Goal: Answer question/provide support: Share knowledge or assist other users

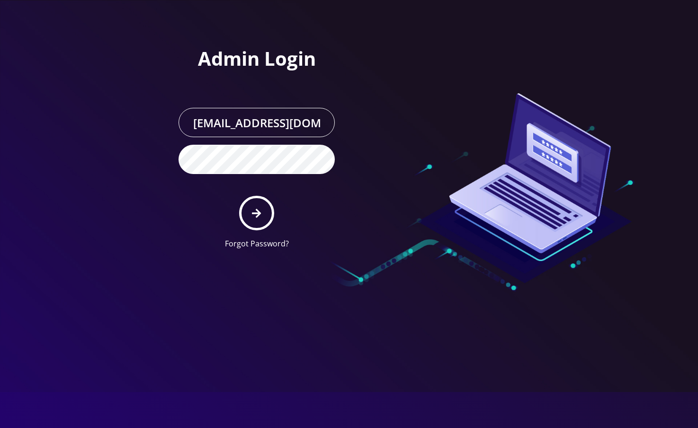
click at [263, 215] on button "submit" at bounding box center [256, 213] width 35 height 35
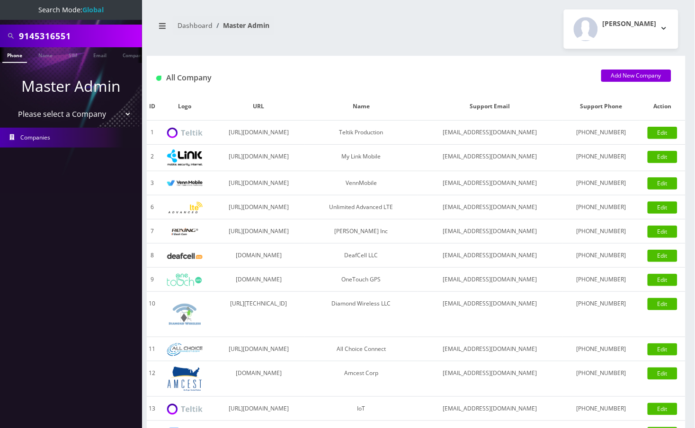
click at [62, 41] on input "9145316551" at bounding box center [79, 36] width 121 height 18
paste input "295619715"
type input "9295619715"
click at [11, 58] on link "Phone" at bounding box center [14, 55] width 25 height 16
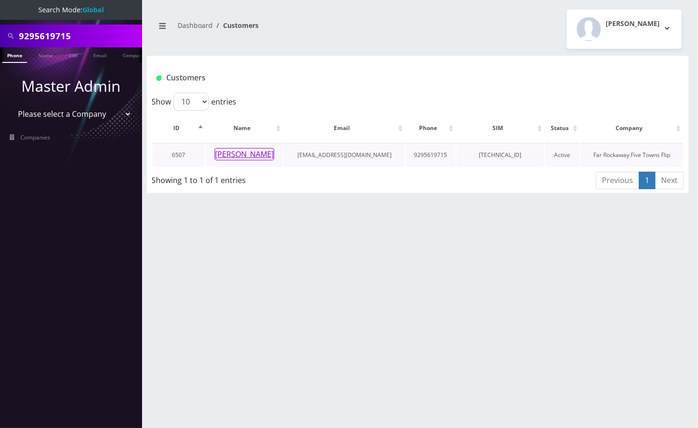
click at [249, 152] on button "[PERSON_NAME]" at bounding box center [244, 154] width 60 height 12
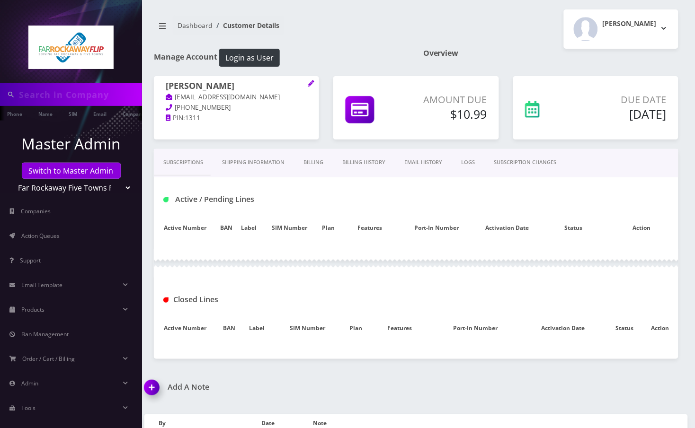
type input "9295619715"
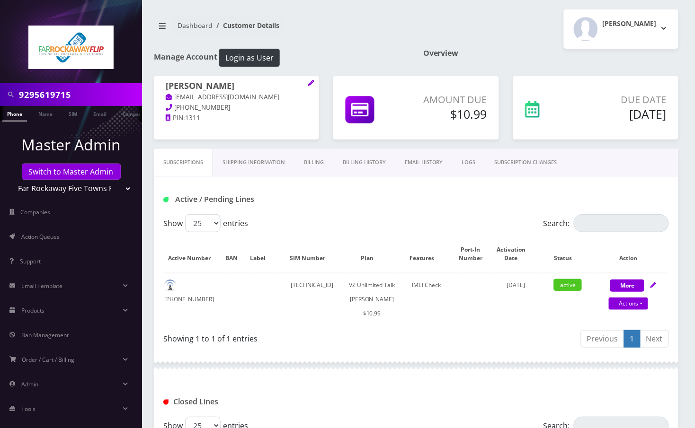
click at [532, 161] on link "SUBSCRIPTION CHANGES" at bounding box center [525, 162] width 81 height 27
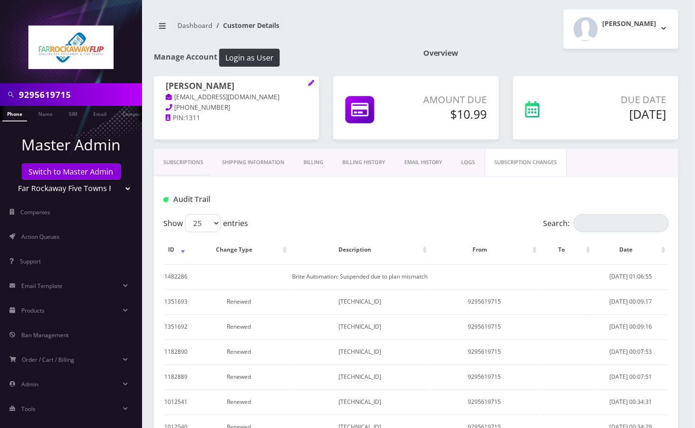
click at [186, 161] on link "Subscriptions" at bounding box center [183, 162] width 59 height 27
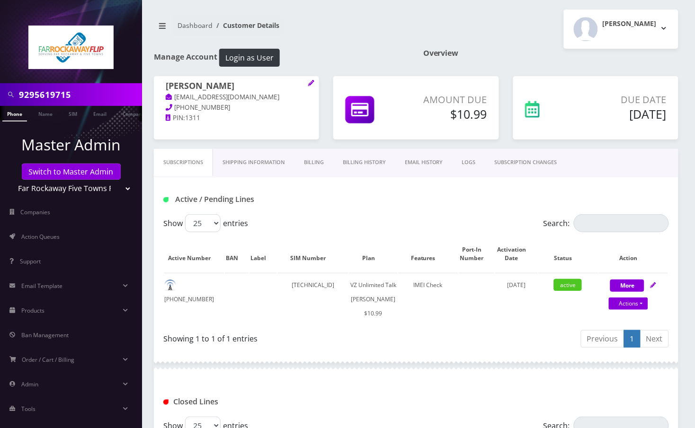
click at [380, 160] on link "Billing History" at bounding box center [364, 162] width 62 height 27
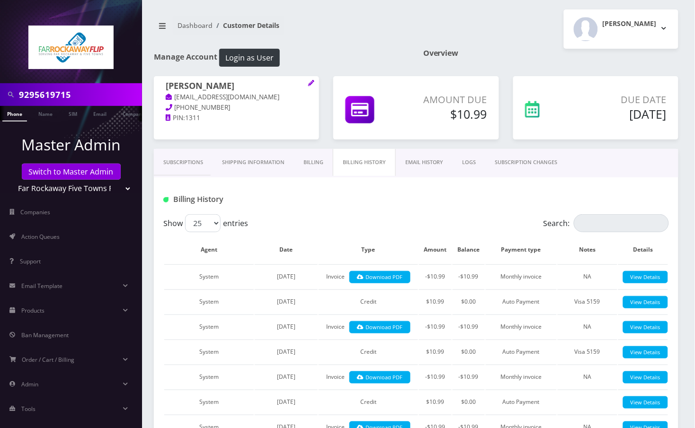
click at [191, 165] on link "Subscriptions" at bounding box center [183, 162] width 59 height 27
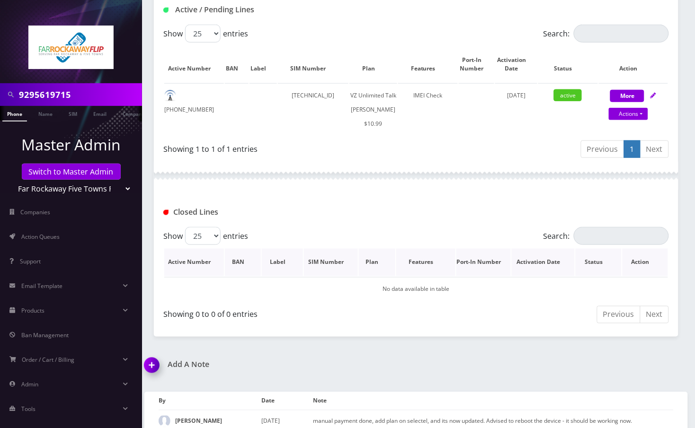
scroll to position [59, 0]
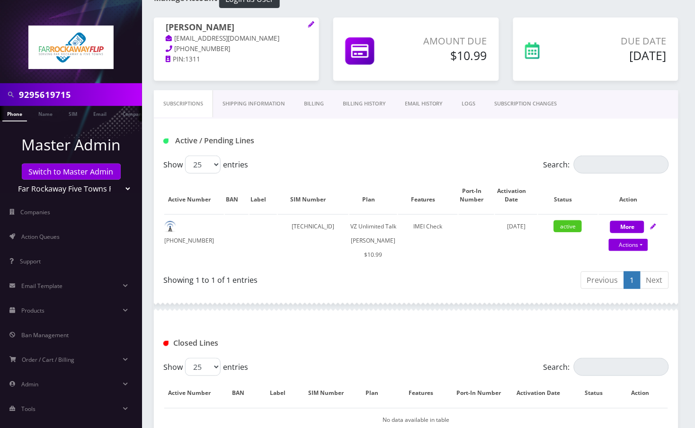
click at [354, 104] on link "Billing History" at bounding box center [364, 103] width 62 height 27
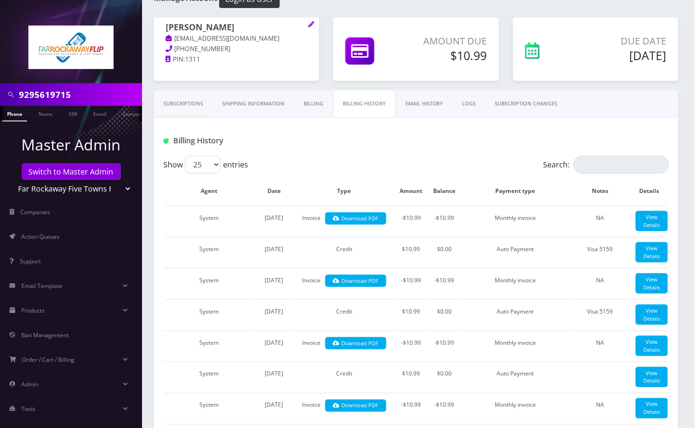
click at [311, 103] on link "Billing" at bounding box center [313, 103] width 39 height 27
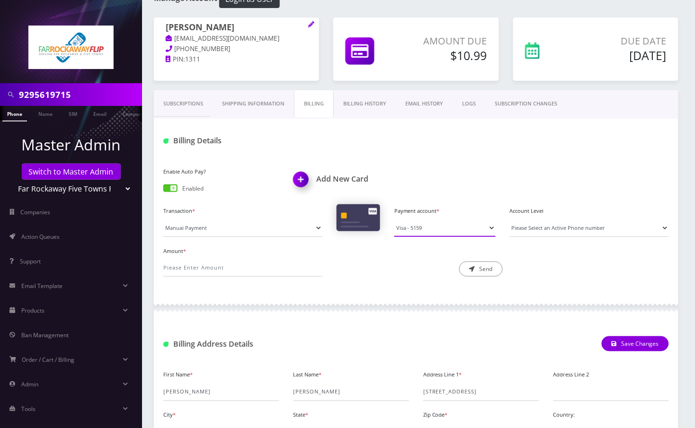
click at [429, 228] on select "Visa - 5159" at bounding box center [444, 228] width 101 height 18
click at [447, 169] on div "Enable Auto Pay? Enabled Add New Card" at bounding box center [416, 184] width 520 height 39
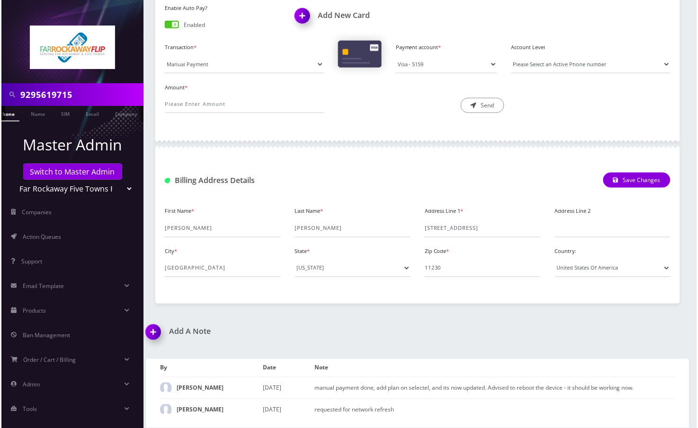
scroll to position [0, 13]
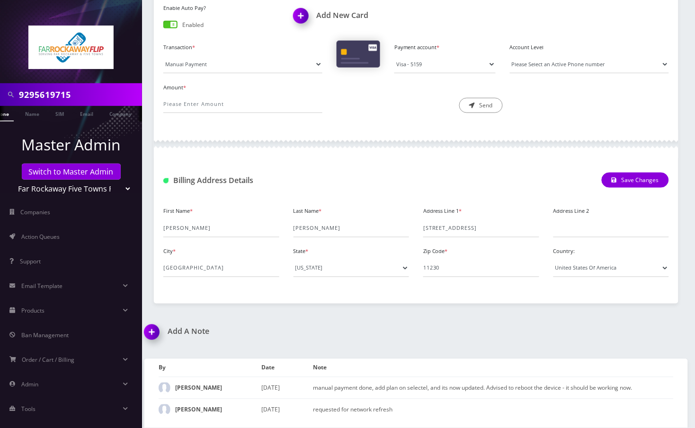
click at [302, 15] on img at bounding box center [303, 19] width 28 height 28
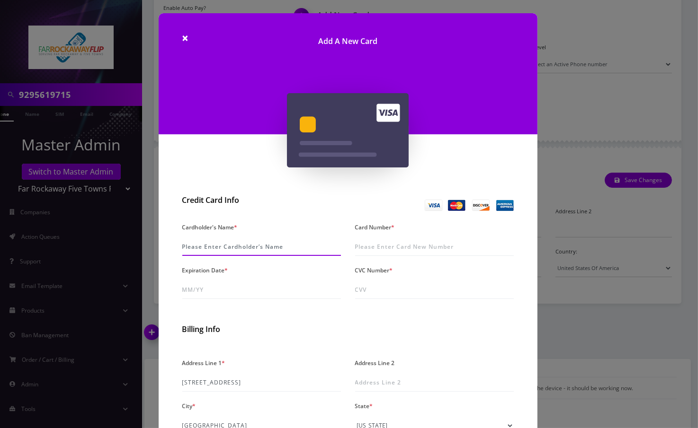
click at [216, 245] on input "Cardholder's Name *" at bounding box center [261, 247] width 159 height 18
paste input "YaakovL Zukerman"
click at [372, 245] on input "Card Number *" at bounding box center [434, 247] width 159 height 18
click at [202, 246] on input "YaakovL Zukerman" at bounding box center [261, 247] width 159 height 18
type input "Yaakov L Zukerman"
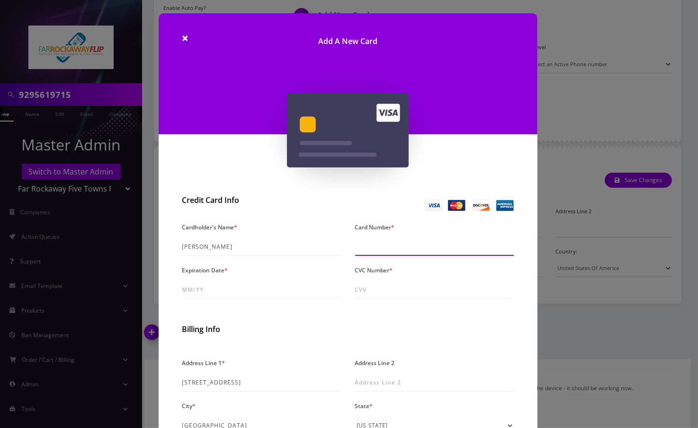
click at [422, 251] on input "Card Number *" at bounding box center [434, 247] width 159 height 18
type input "5424 1814 2133 7853"
click at [405, 249] on input "5424 1814 2133 7853" at bounding box center [434, 247] width 159 height 18
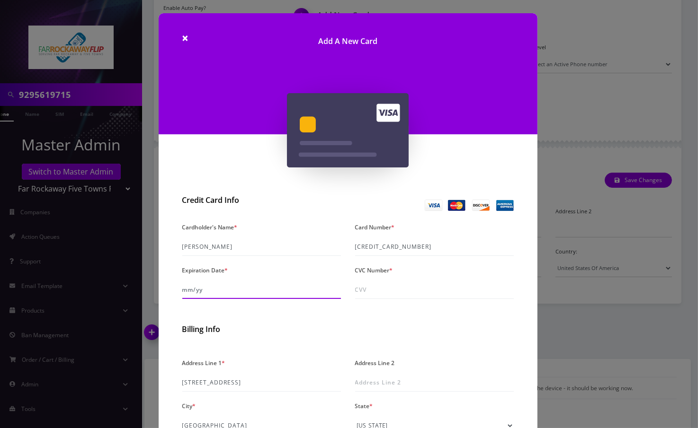
click at [214, 293] on input "Expiration Date *" at bounding box center [261, 290] width 159 height 18
type input "10/26"
click at [396, 294] on input "CVC Number *" at bounding box center [434, 290] width 159 height 18
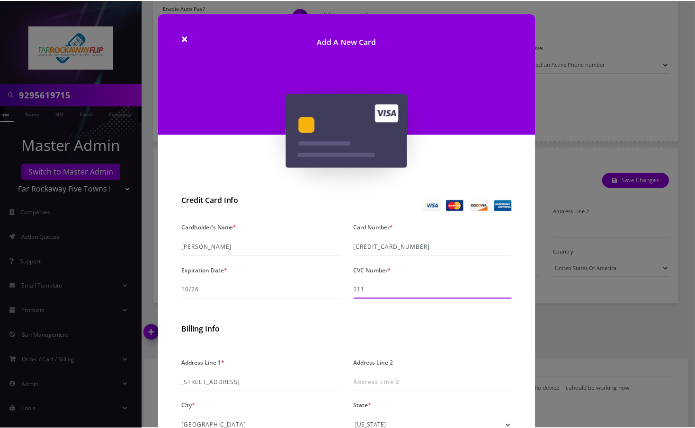
scroll to position [126, 0]
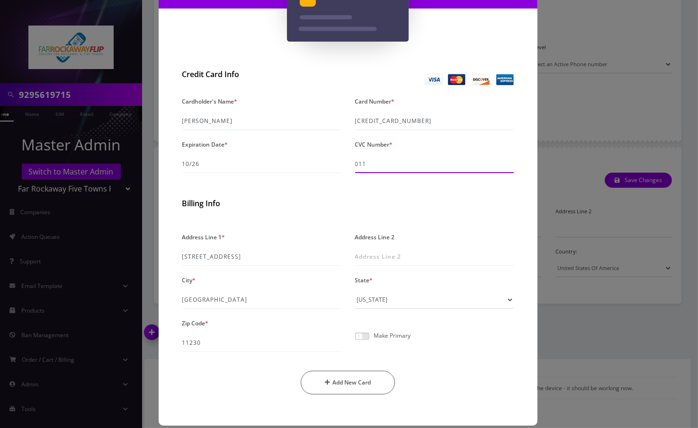
type input "011"
click at [364, 334] on span at bounding box center [362, 337] width 14 height 8
click at [355, 342] on input "checkbox" at bounding box center [355, 342] width 0 height 0
click at [361, 383] on button "Add New Card" at bounding box center [348, 383] width 94 height 24
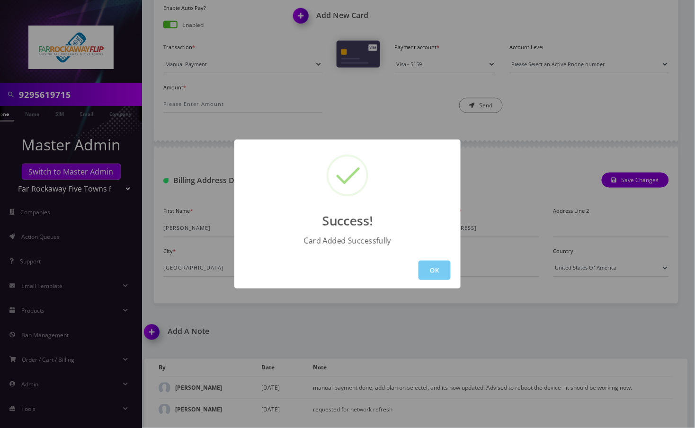
click at [435, 266] on button "OK" at bounding box center [434, 270] width 32 height 19
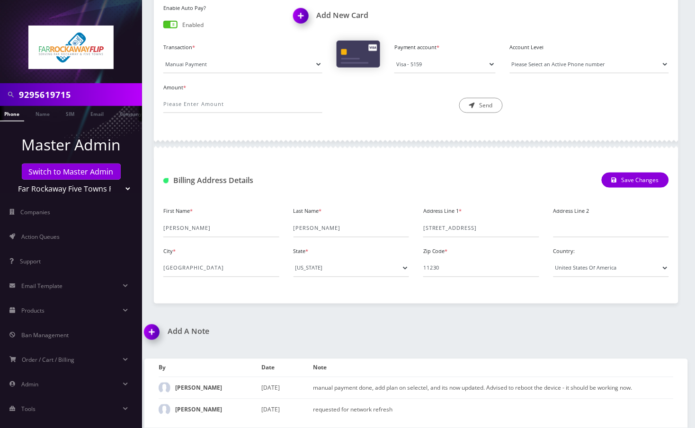
scroll to position [0, 0]
click at [9, 112] on li at bounding box center [4, 116] width 9 height 24
click at [16, 113] on link "Phone" at bounding box center [14, 114] width 25 height 16
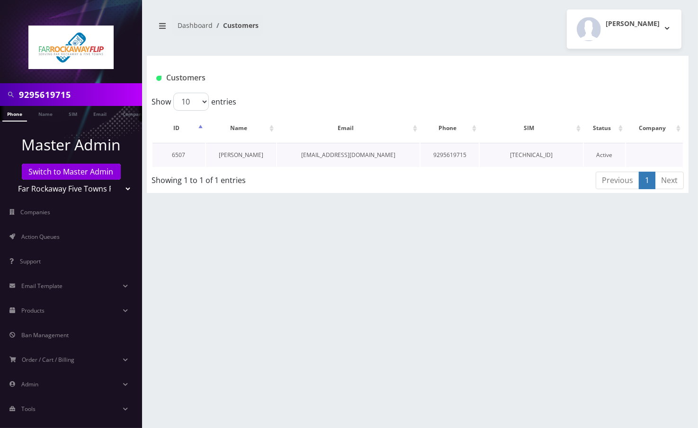
click at [235, 154] on link "shira zukerman" at bounding box center [241, 155] width 44 height 8
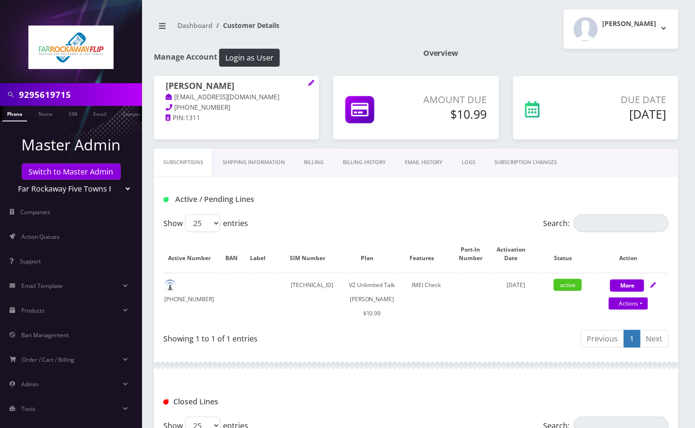
click at [363, 160] on link "Billing History" at bounding box center [364, 162] width 62 height 27
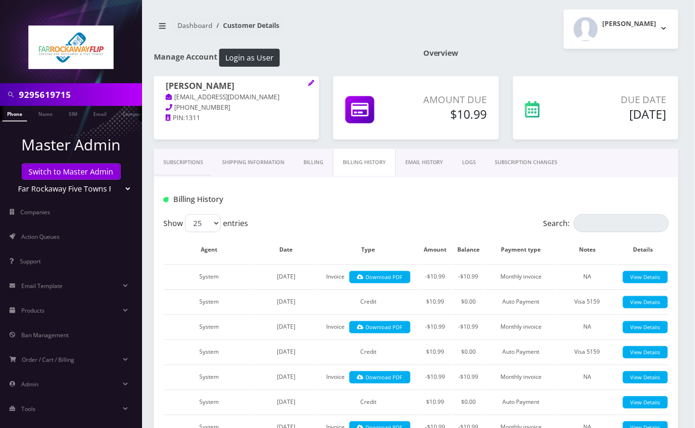
click at [313, 167] on link "Billing" at bounding box center [313, 162] width 39 height 27
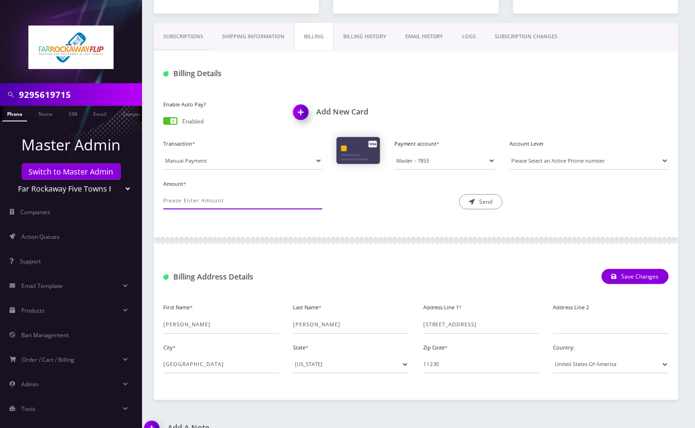
click at [213, 195] on input "Amount *" at bounding box center [242, 201] width 159 height 18
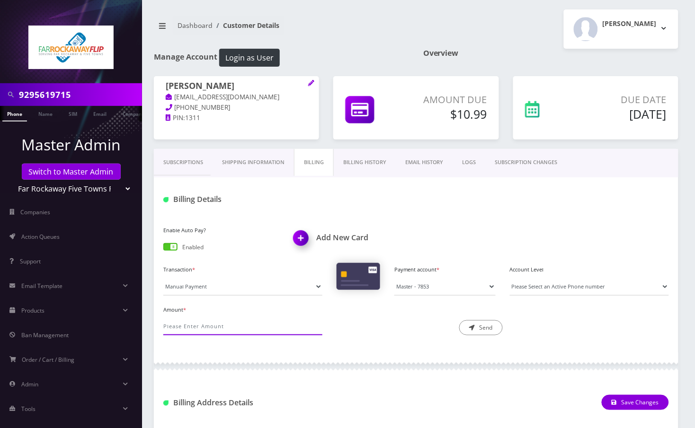
click at [200, 322] on input "Amount *" at bounding box center [242, 327] width 159 height 18
type input "10.99"
click at [436, 343] on div "Amount * 10.99 Description * Send" at bounding box center [416, 323] width 520 height 40
click at [491, 329] on button "Send" at bounding box center [481, 327] width 44 height 15
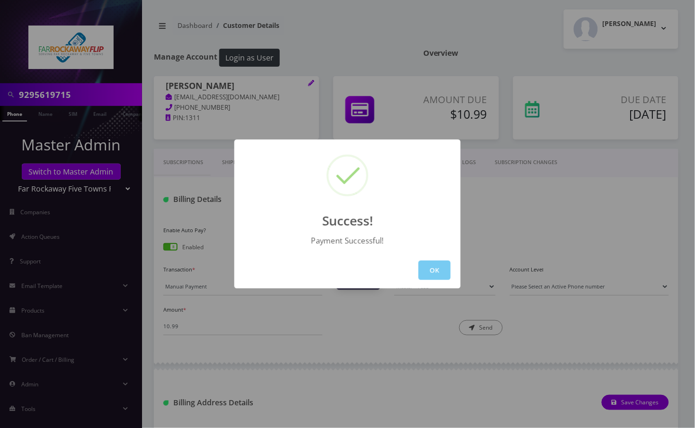
click at [437, 263] on button "OK" at bounding box center [434, 270] width 32 height 19
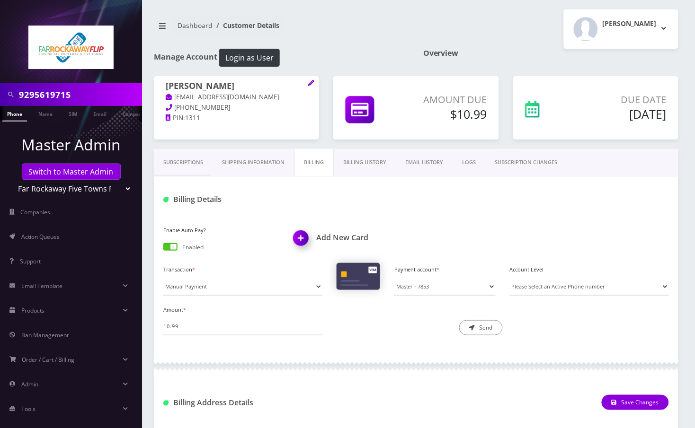
click at [11, 113] on link "Phone" at bounding box center [14, 114] width 25 height 16
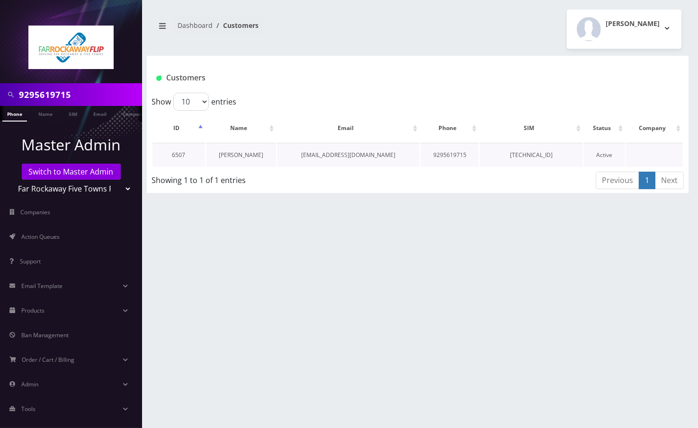
click at [230, 154] on link "[PERSON_NAME]" at bounding box center [241, 155] width 44 height 8
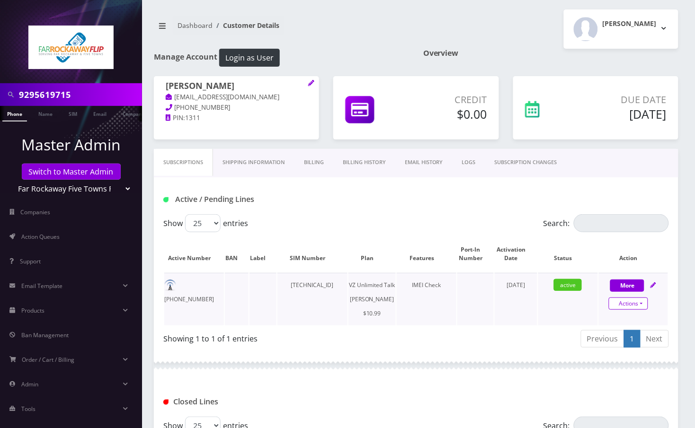
click at [637, 308] on link "Actions" at bounding box center [628, 304] width 39 height 12
select select "366"
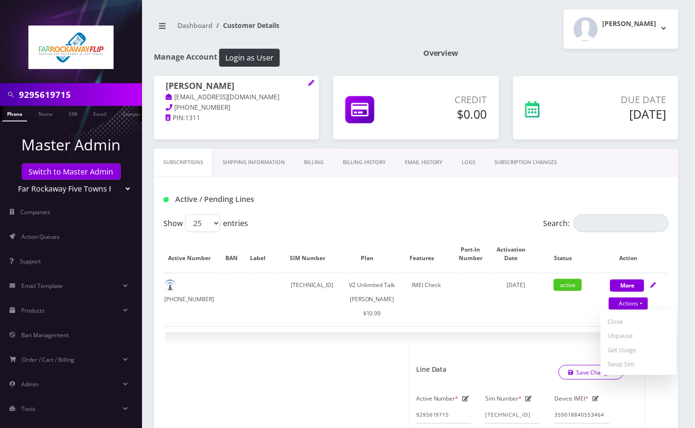
click at [533, 159] on link "SUBSCRIPTION CHANGES" at bounding box center [525, 162] width 81 height 27
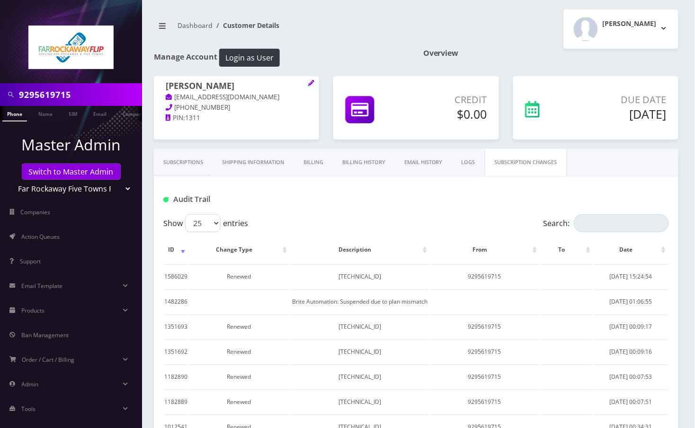
click at [183, 162] on link "Subscriptions" at bounding box center [183, 162] width 59 height 27
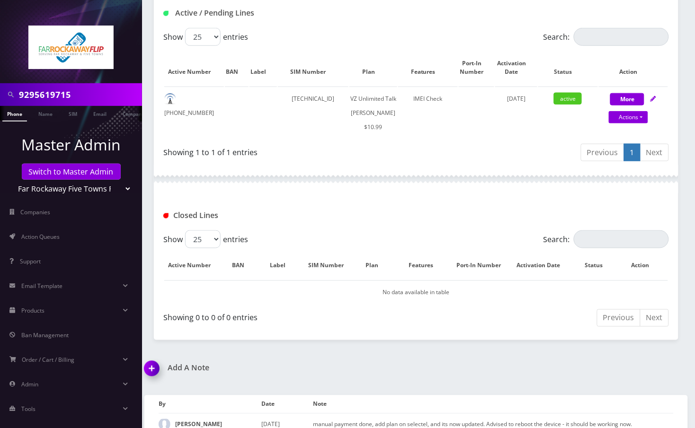
scroll to position [248, 0]
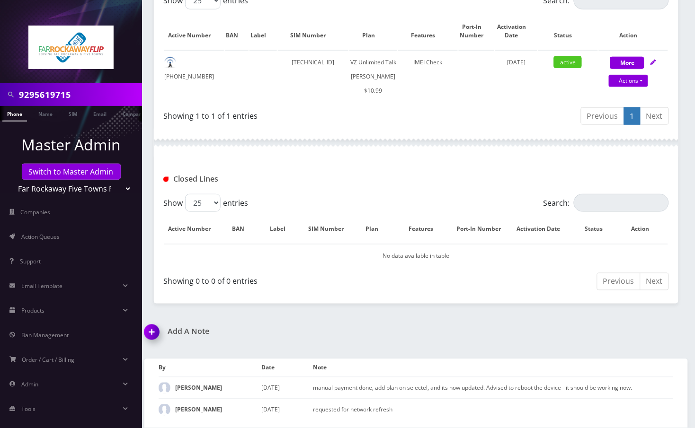
click at [151, 336] on img at bounding box center [154, 336] width 28 height 28
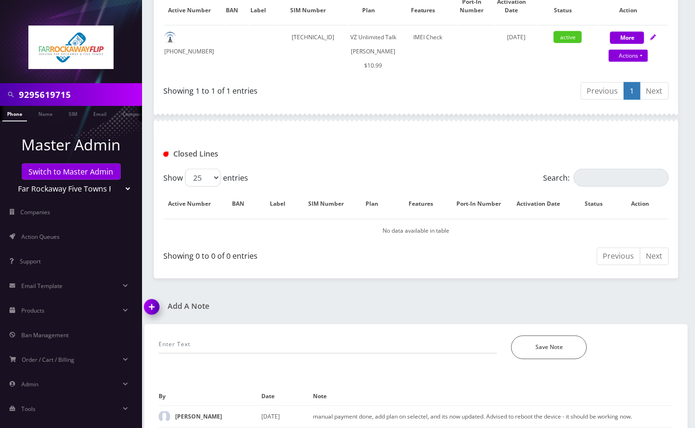
scroll to position [302, 0]
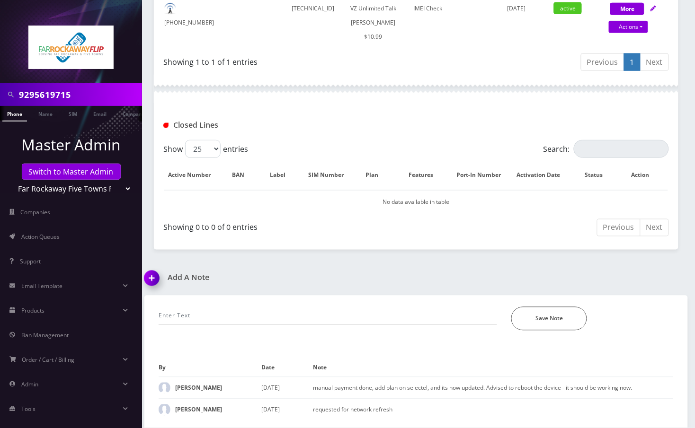
click at [256, 303] on div "*Please Enter Note Save Note" at bounding box center [415, 313] width 529 height 35
click at [253, 313] on input "text" at bounding box center [328, 316] width 338 height 18
type input "call- added new cc, processed payment,"
click at [462, 79] on div at bounding box center [416, 89] width 524 height 28
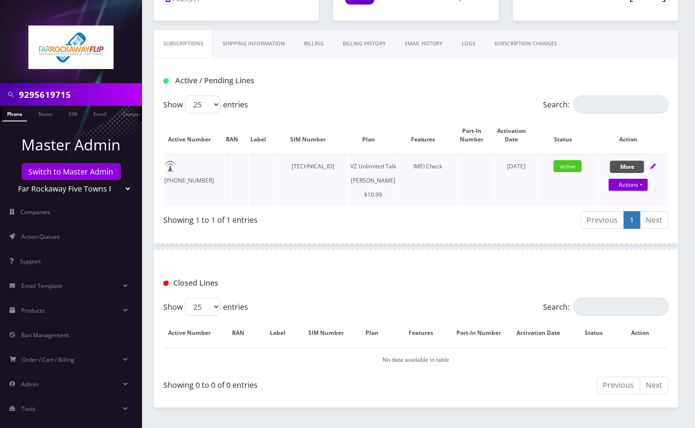
scroll to position [113, 0]
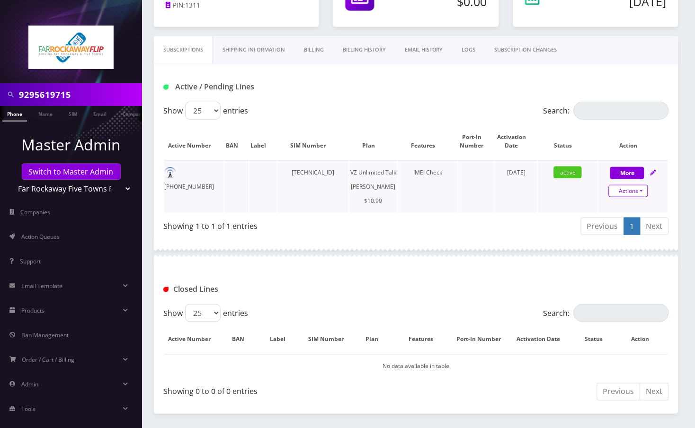
click at [645, 193] on link "Actions" at bounding box center [628, 191] width 39 height 12
select select "366"
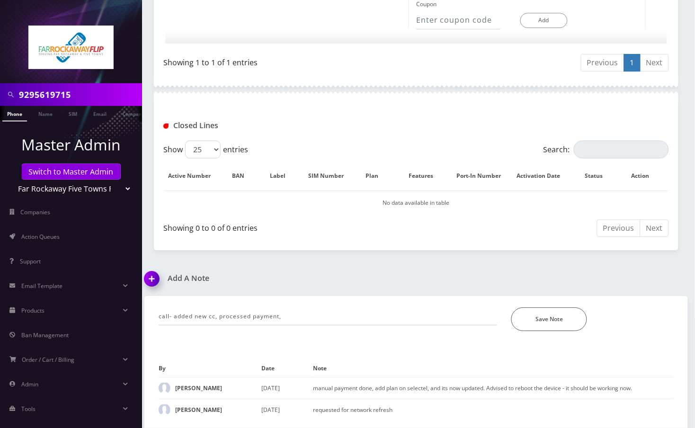
scroll to position [669, 0]
click at [305, 319] on input "call- added new cc, processed payment," at bounding box center [328, 317] width 338 height 18
paste input "Please turn airplane mode on, power the phone off, let it sit for a few seconds…"
click at [476, 318] on input "call- added new cc, processed payment, unable to make calls, hotlined, per sele…" at bounding box center [328, 317] width 338 height 18
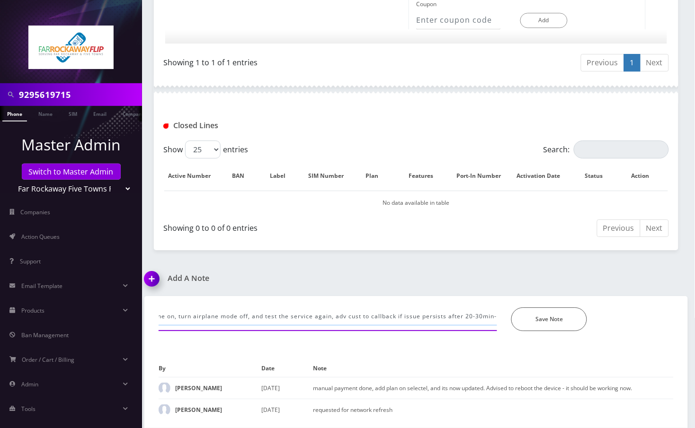
scroll to position [0, 578]
type input "call- added new cc, processed payment, unable to make calls, hotlined, per sele…"
click at [529, 316] on button "Save Note" at bounding box center [549, 320] width 76 height 24
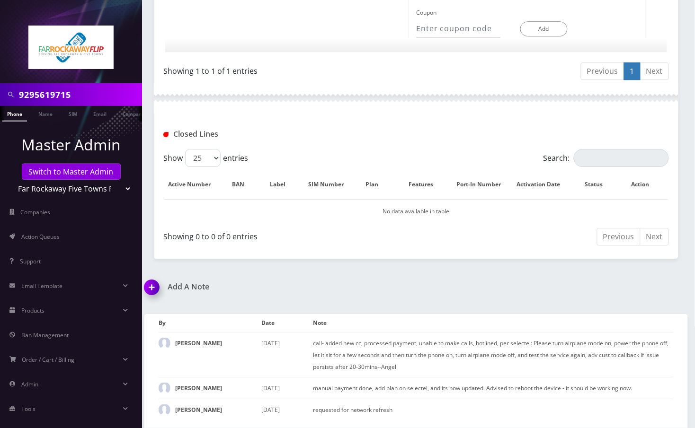
scroll to position [661, 0]
click at [29, 95] on input "9295619715" at bounding box center [79, 95] width 121 height 18
click at [28, 95] on input "9295619715" at bounding box center [79, 95] width 121 height 18
paste input "6679102686"
type input "6679102686"
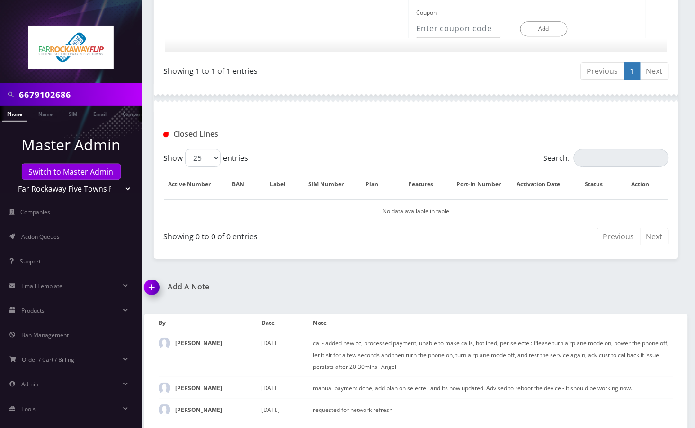
click at [19, 112] on link "Phone" at bounding box center [14, 114] width 25 height 16
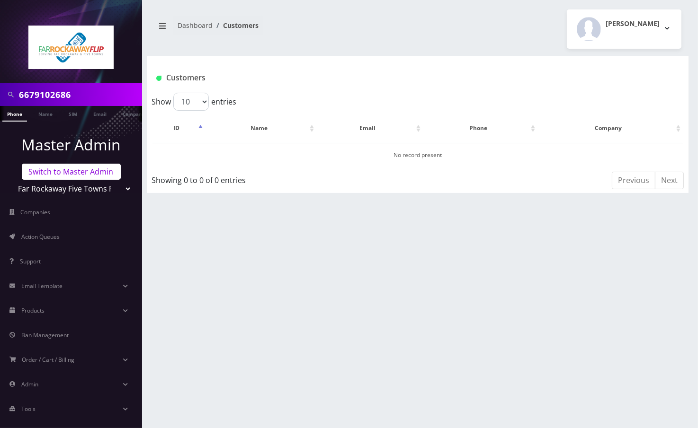
click at [64, 173] on link "Switch to Master Admin" at bounding box center [71, 172] width 99 height 16
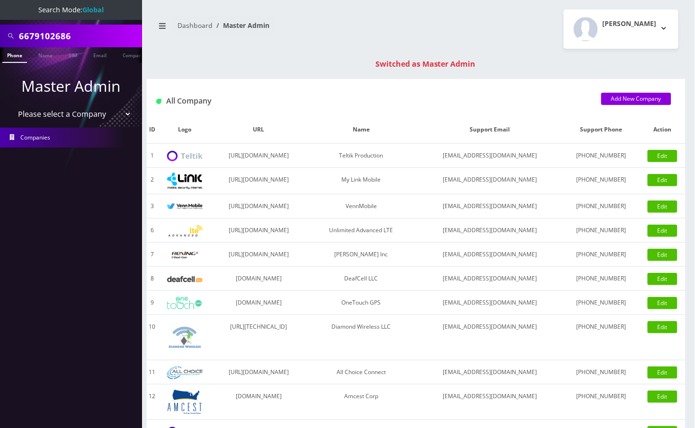
click at [10, 57] on link "Phone" at bounding box center [14, 55] width 25 height 16
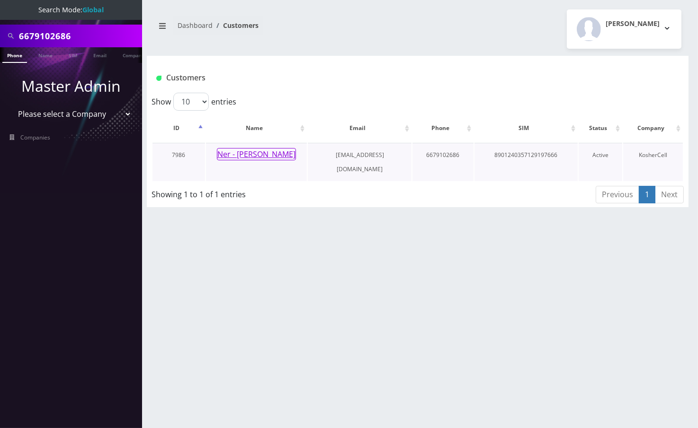
click at [244, 156] on button "Ner - [PERSON_NAME]" at bounding box center [256, 154] width 79 height 12
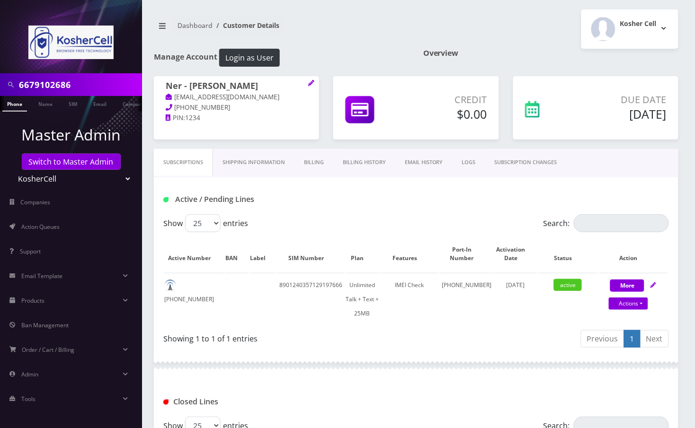
click at [544, 161] on link "SUBSCRIPTION CHANGES" at bounding box center [525, 162] width 81 height 27
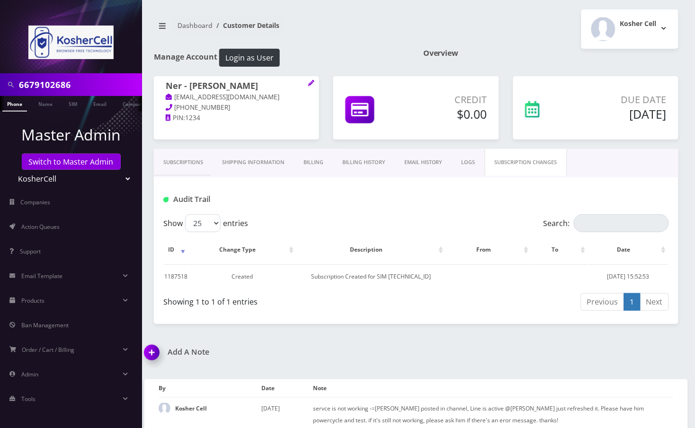
click at [186, 161] on link "Subscriptions" at bounding box center [183, 162] width 59 height 27
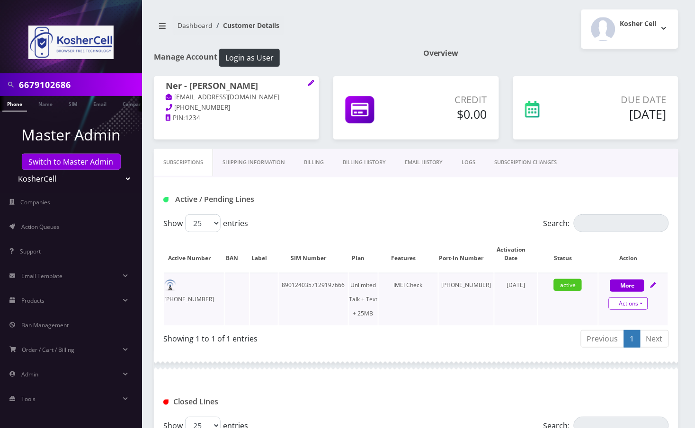
click at [644, 302] on link "Actions" at bounding box center [628, 304] width 39 height 12
select select "364"
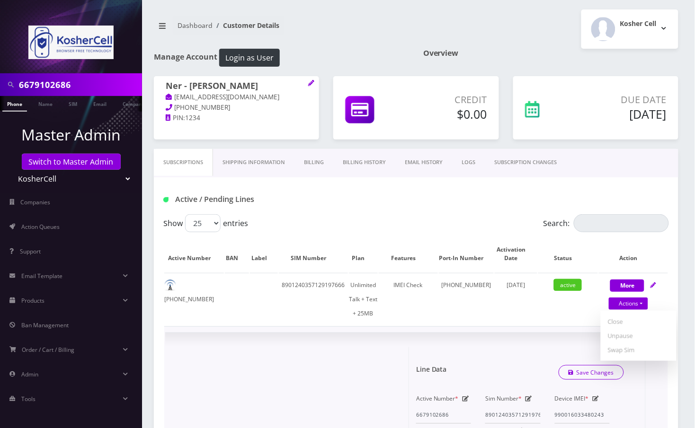
click at [200, 281] on td "[PHONE_NUMBER]" at bounding box center [194, 299] width 60 height 53
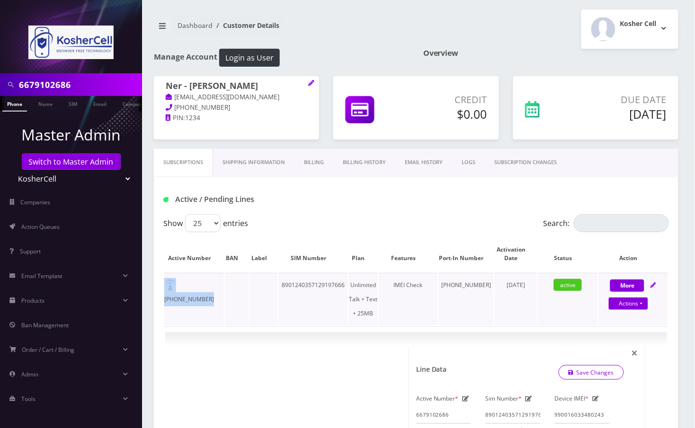
click at [200, 281] on td "[PHONE_NUMBER]" at bounding box center [194, 299] width 60 height 53
copy td "[PHONE_NUMBER]"
click at [332, 204] on div "Active / Pending Lines" at bounding box center [416, 200] width 520 height 16
click at [311, 157] on link "Billing" at bounding box center [313, 162] width 39 height 27
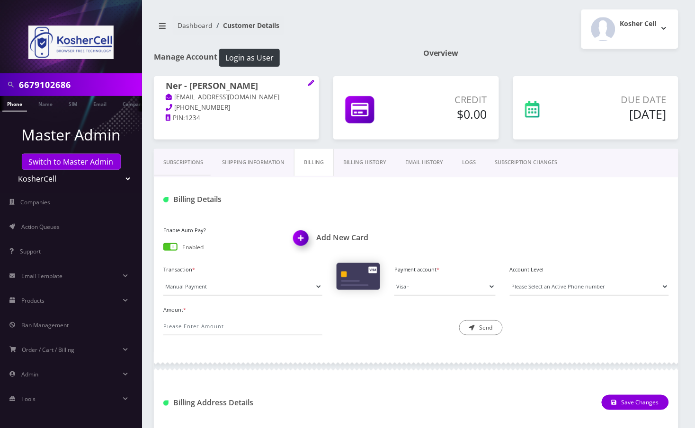
click at [367, 163] on link "Billing History" at bounding box center [365, 162] width 62 height 27
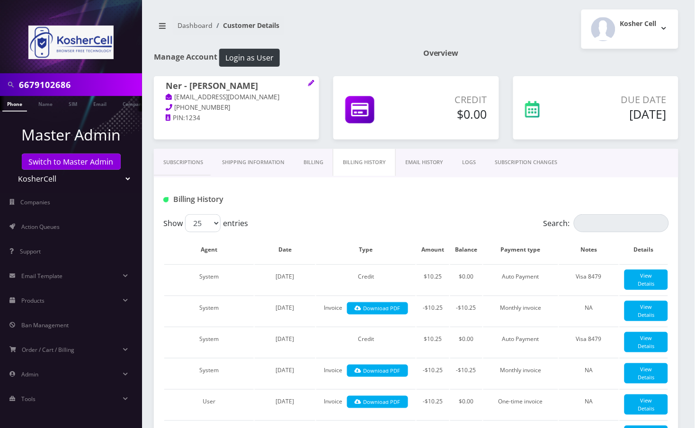
click at [250, 165] on link "Shipping Information" at bounding box center [253, 162] width 81 height 27
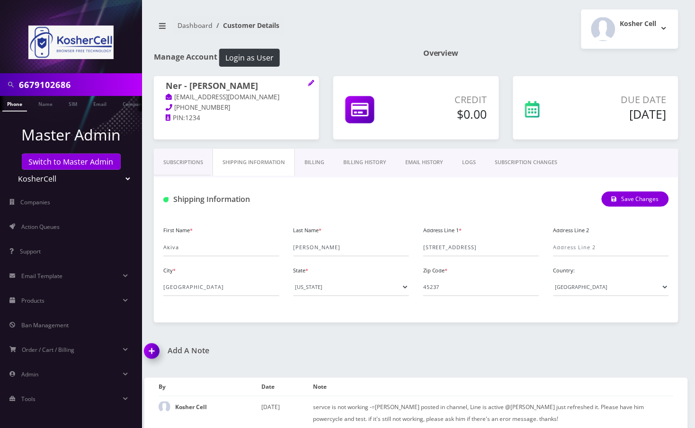
click at [411, 358] on div "Add A Note" at bounding box center [276, 357] width 279 height 22
click at [471, 249] on input "[STREET_ADDRESS]" at bounding box center [481, 248] width 116 height 18
click at [347, 187] on div "Shipping Information Save Changes" at bounding box center [416, 196] width 524 height 37
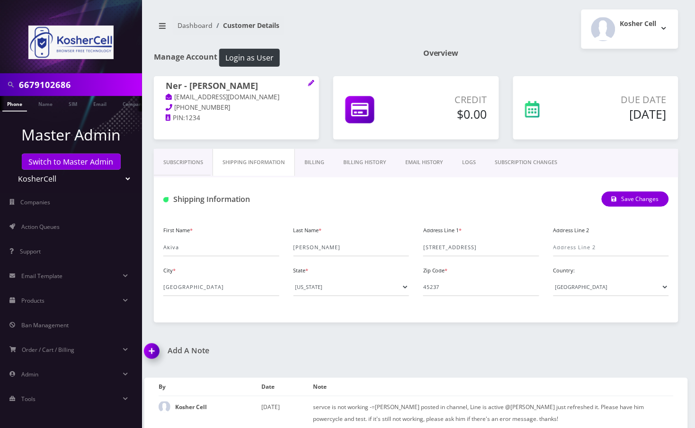
click at [175, 156] on link "Subscriptions" at bounding box center [183, 162] width 59 height 27
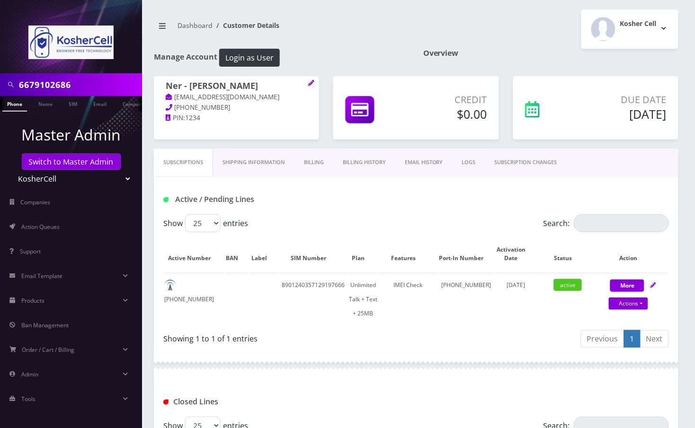
click at [370, 162] on link "Billing History" at bounding box center [364, 162] width 62 height 27
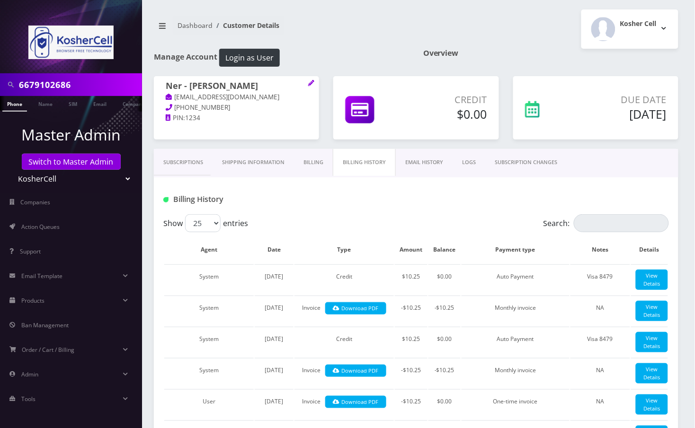
click at [334, 183] on div "Billing History" at bounding box center [416, 196] width 524 height 37
click at [184, 163] on link "Subscriptions" at bounding box center [183, 162] width 59 height 27
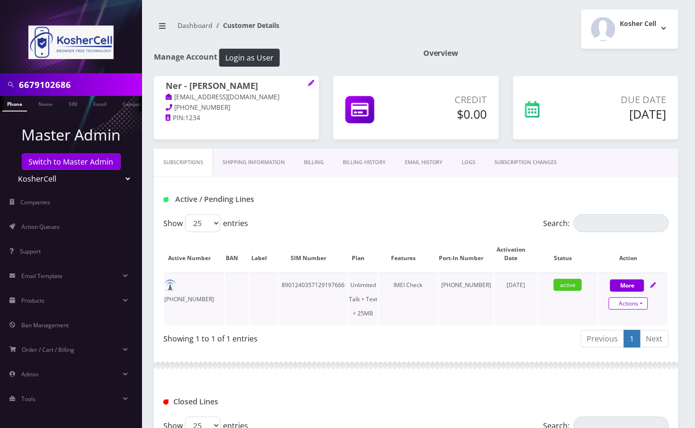
click at [639, 302] on link "Actions" at bounding box center [628, 304] width 39 height 12
select select "364"
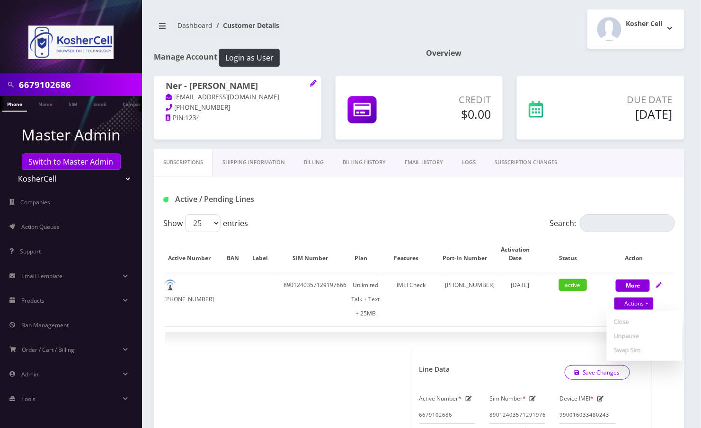
scroll to position [0, 4]
click at [46, 82] on input "6679102686" at bounding box center [79, 85] width 121 height 18
paste input "[TECHNICAL_ID]"
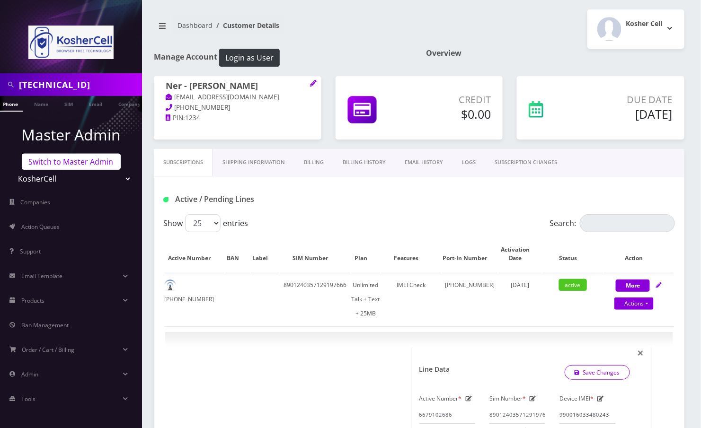
type input "89148000010413033994"
click at [67, 161] on link "Switch to Master Admin" at bounding box center [71, 162] width 99 height 16
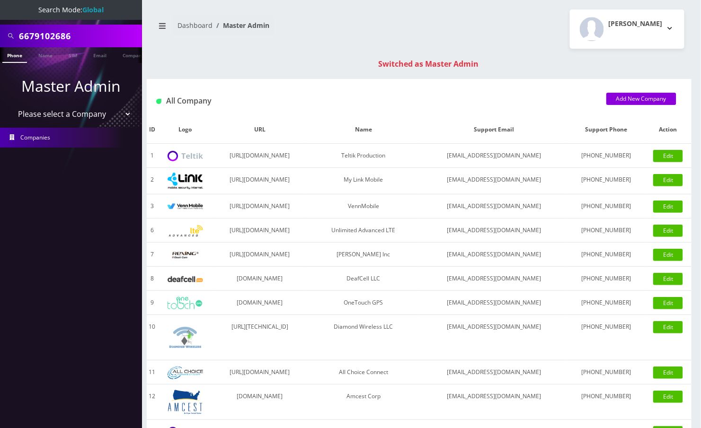
click at [80, 44] on input "6679102686" at bounding box center [79, 36] width 121 height 18
paste input "[TECHNICAL_ID]"
type input "[TECHNICAL_ID]"
click at [74, 53] on link "SIM" at bounding box center [73, 55] width 18 height 16
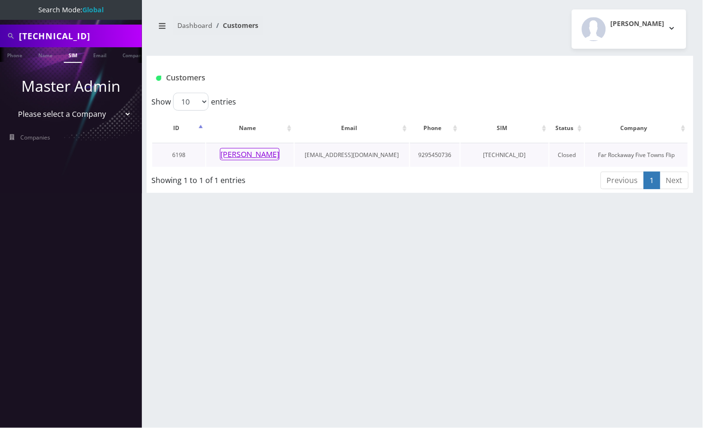
click at [236, 152] on button "[PERSON_NAME]" at bounding box center [250, 154] width 60 height 12
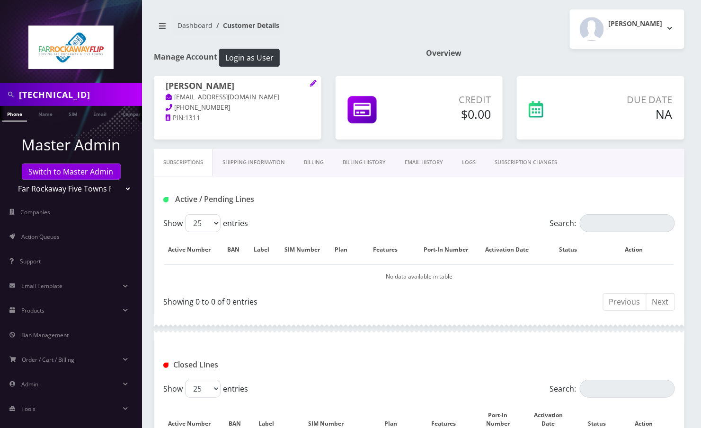
click at [317, 162] on link "Billing" at bounding box center [313, 162] width 39 height 27
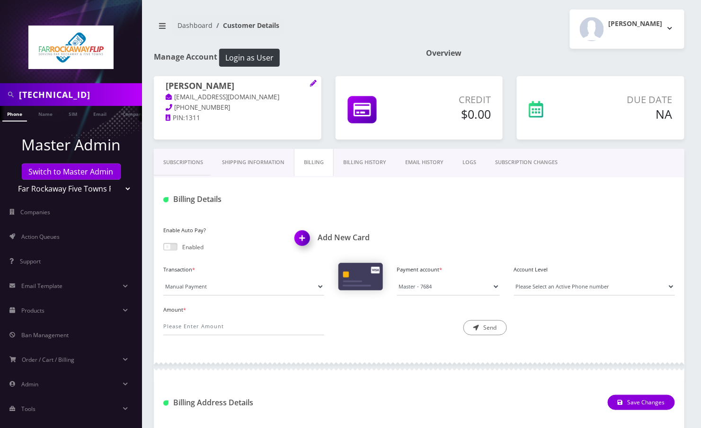
click at [380, 162] on link "Billing History" at bounding box center [365, 162] width 62 height 27
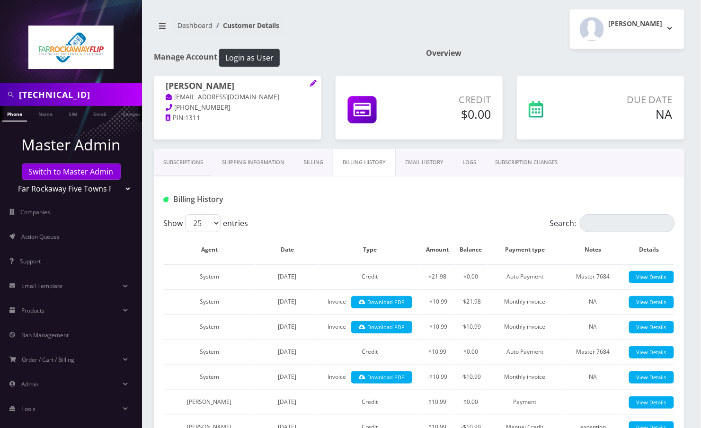
click at [187, 158] on link "Subscriptions" at bounding box center [183, 162] width 59 height 27
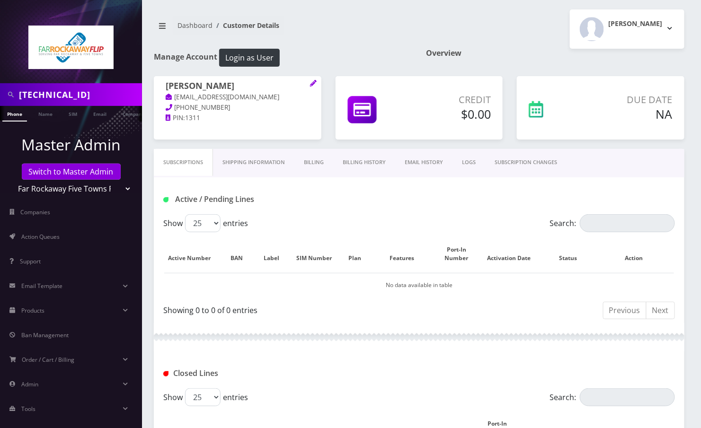
click at [367, 158] on link "Billing History" at bounding box center [364, 162] width 62 height 27
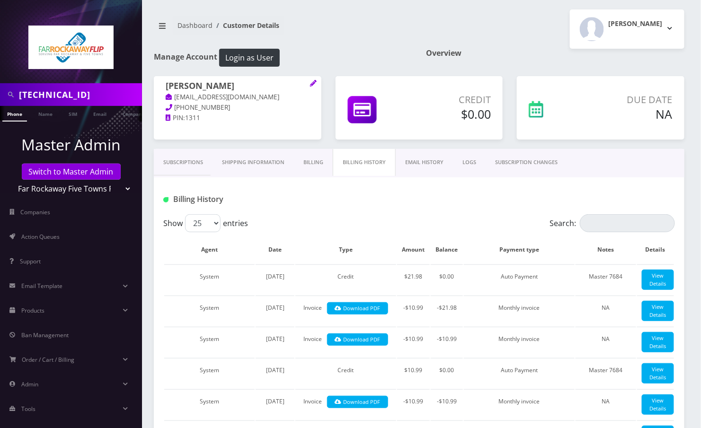
click at [258, 84] on h1 "Rachelli Holtzberg" at bounding box center [238, 86] width 144 height 11
copy h1 "Rachelli Holtzberg"
click at [441, 20] on div "Tzvi Lieberman Logout" at bounding box center [555, 28] width 273 height 39
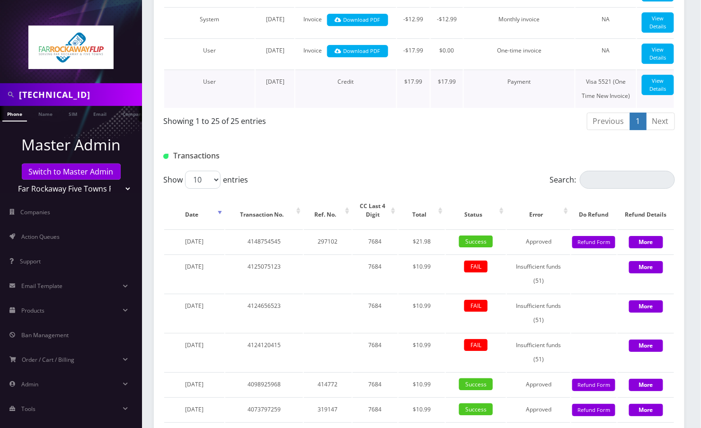
scroll to position [715, 0]
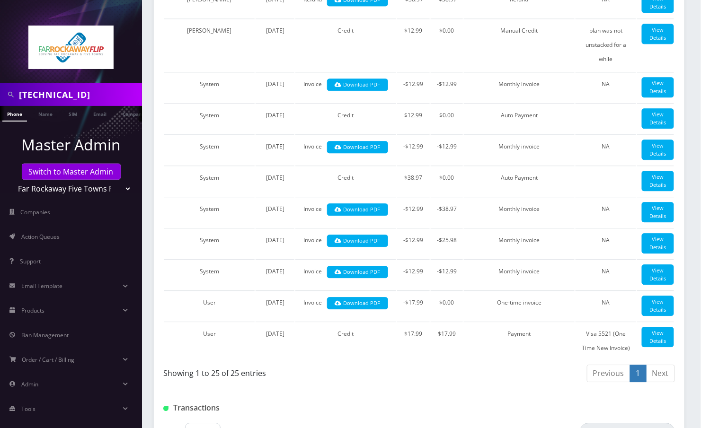
click at [150, 27] on div "Subscriptions Shipping Information Billing Billing History EMAIL HISTORY LOGS S…" at bounding box center [419, 143] width 545 height 1418
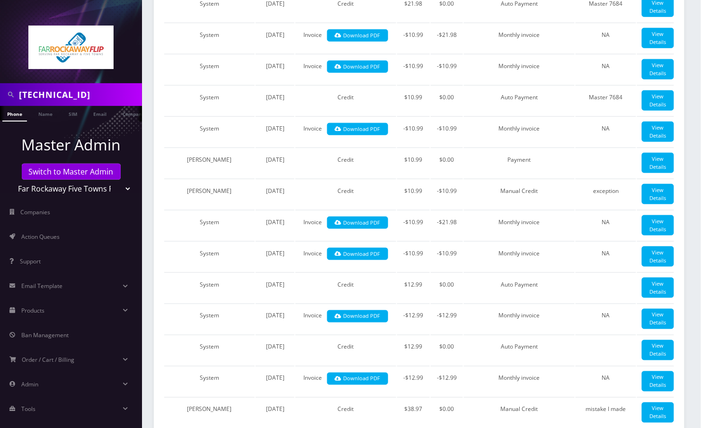
scroll to position [0, 0]
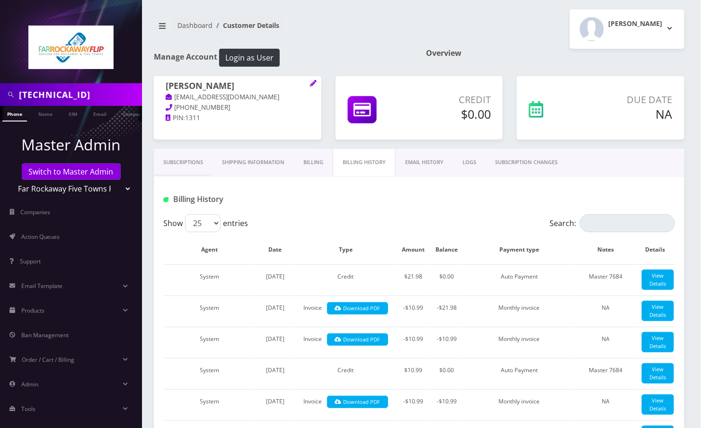
click at [175, 161] on link "Subscriptions" at bounding box center [183, 162] width 59 height 27
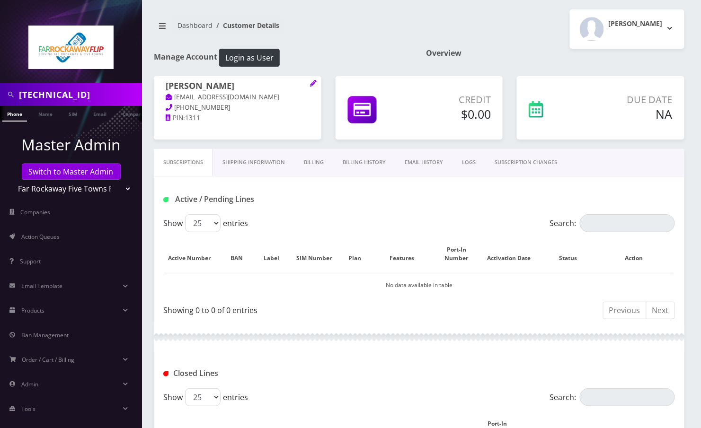
click at [373, 163] on link "Billing History" at bounding box center [364, 162] width 62 height 27
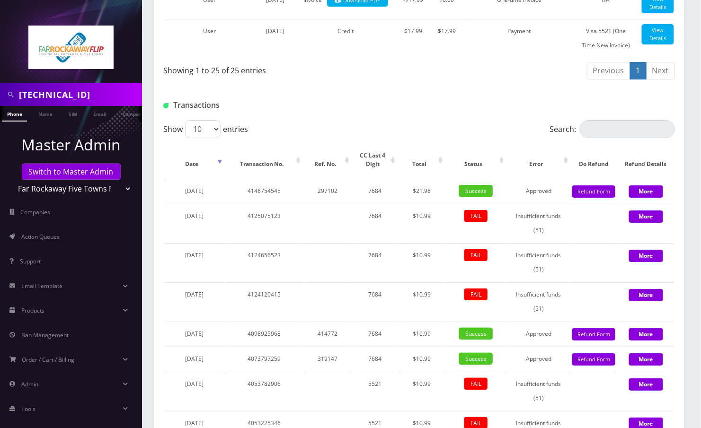
scroll to position [1199, 0]
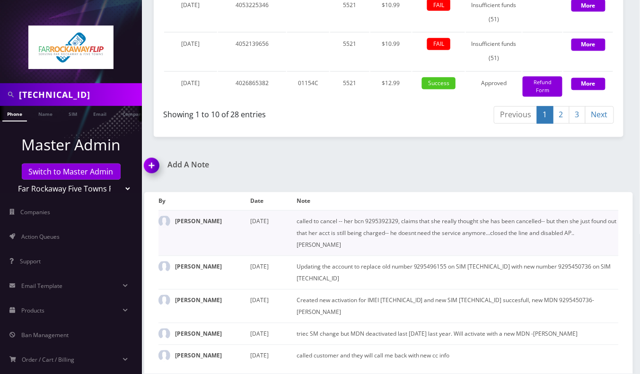
scroll to position [1599, 0]
click at [601, 202] on div "Add A Note *Please Enter Note Save Note By Date Note Tzvi Lieberman September 2…" at bounding box center [388, 267] width 503 height 213
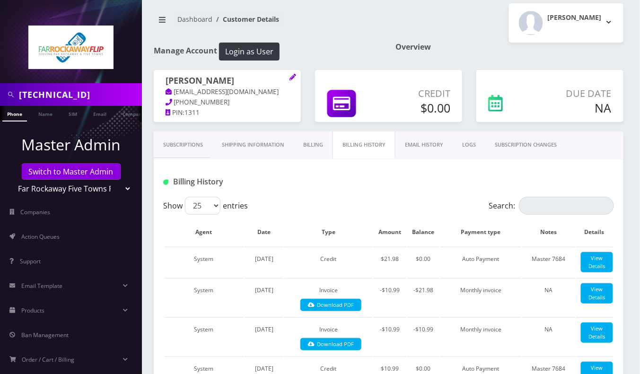
scroll to position [0, 0]
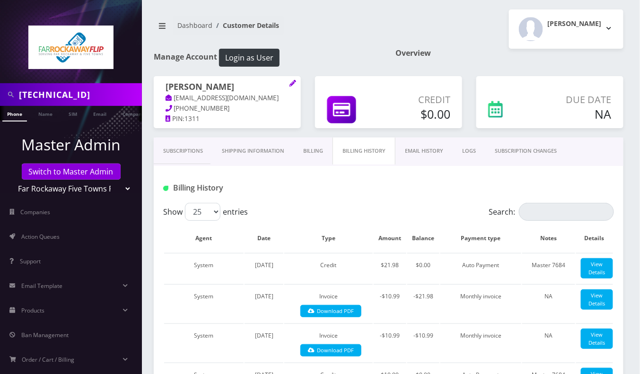
click at [188, 144] on link "Subscriptions" at bounding box center [183, 151] width 59 height 27
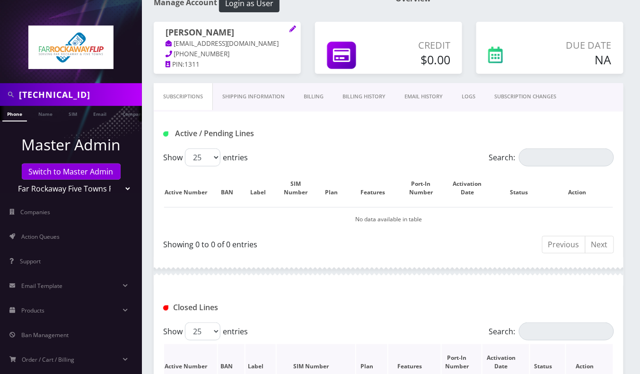
scroll to position [252, 0]
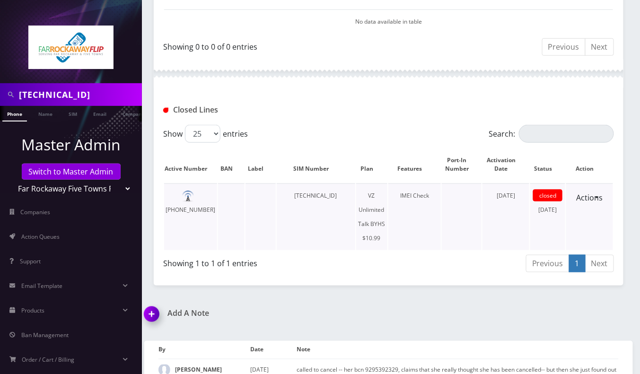
click at [195, 202] on td "929-545-0736" at bounding box center [190, 217] width 53 height 67
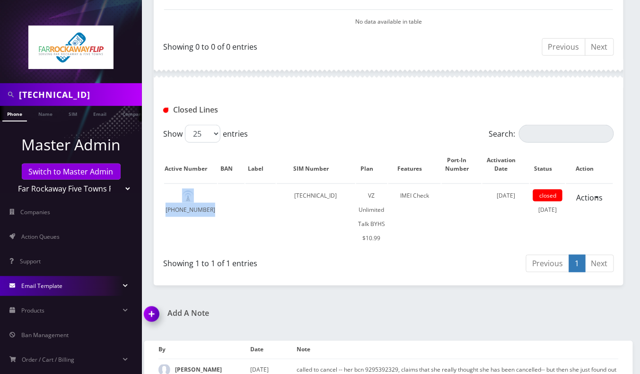
copy td "929-545-0736"
click at [304, 199] on td "89148000010413033994" at bounding box center [316, 217] width 79 height 67
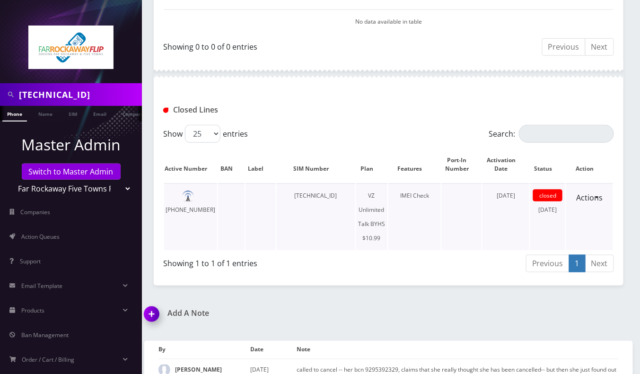
click at [304, 199] on td "89148000010413033994" at bounding box center [316, 217] width 79 height 67
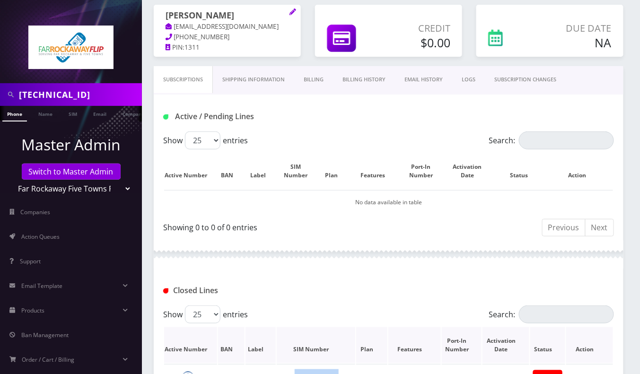
scroll to position [0, 0]
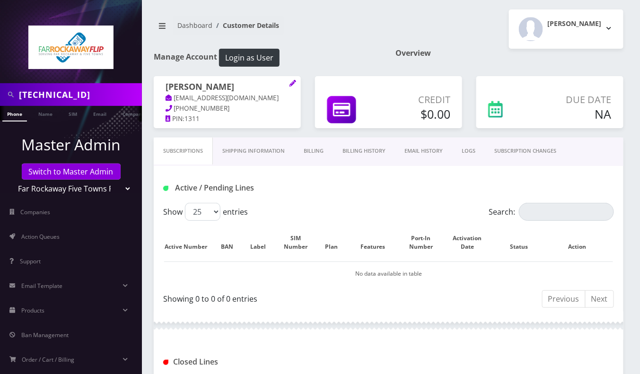
click at [222, 87] on h1 "Rachelli Holtzberg" at bounding box center [228, 87] width 124 height 11
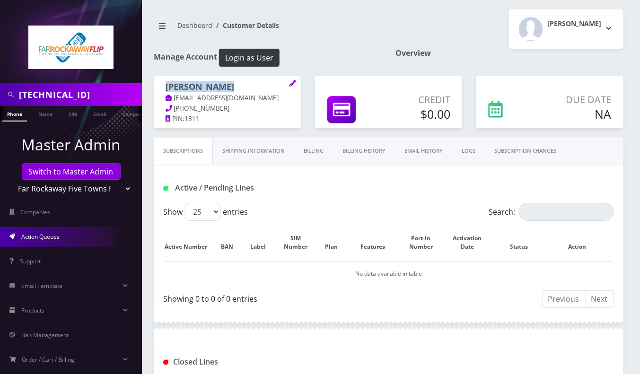
copy h1 "Rachelli Holtzberg"
click at [611, 253] on th "Action" at bounding box center [583, 243] width 62 height 36
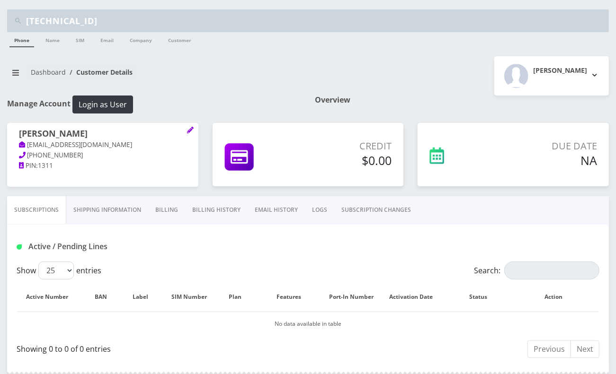
click at [0, 19] on div "89148000010413033994" at bounding box center [308, 20] width 616 height 23
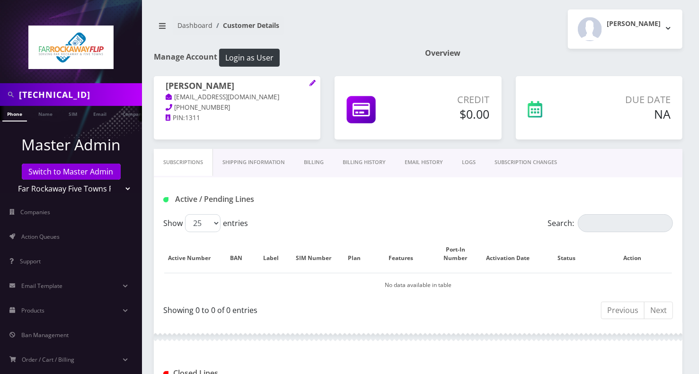
click at [63, 91] on input "89148000010413033994" at bounding box center [79, 95] width 121 height 18
paste input "9295498645"
type input "9295498645"
click at [16, 114] on link "Phone" at bounding box center [14, 114] width 25 height 16
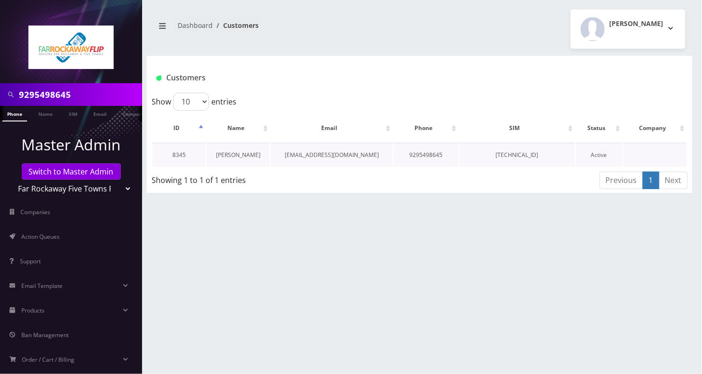
click at [238, 154] on link "[PERSON_NAME]" at bounding box center [238, 155] width 44 height 8
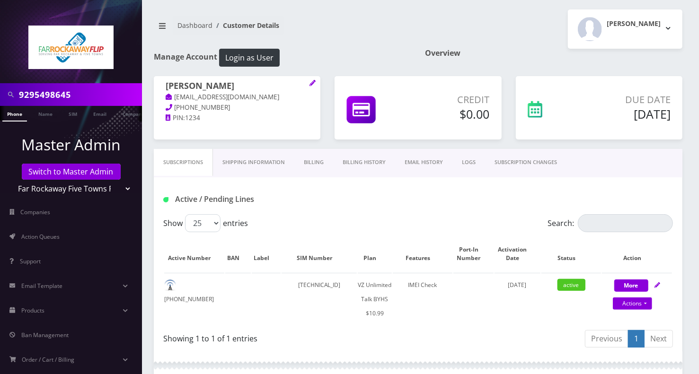
scroll to position [0, 4]
click at [501, 163] on link "SUBSCRIPTION CHANGES" at bounding box center [525, 162] width 81 height 27
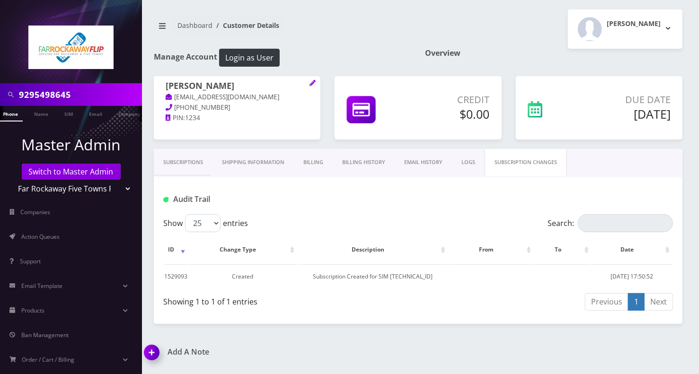
click at [196, 163] on link "Subscriptions" at bounding box center [183, 162] width 59 height 27
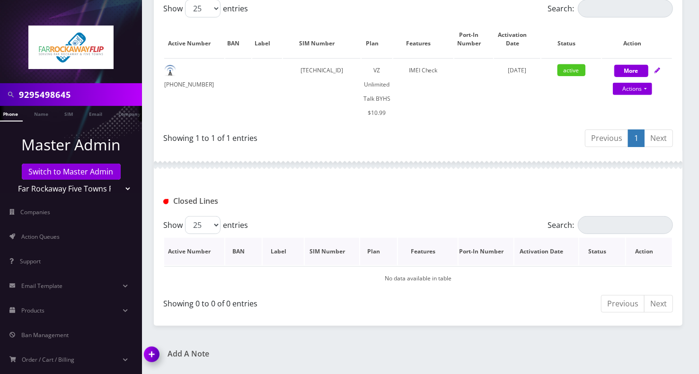
scroll to position [89, 0]
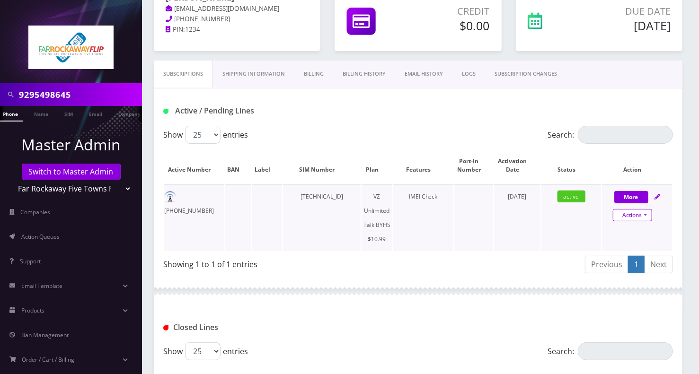
click at [633, 215] on link "Actions" at bounding box center [632, 215] width 39 height 12
select select "467"
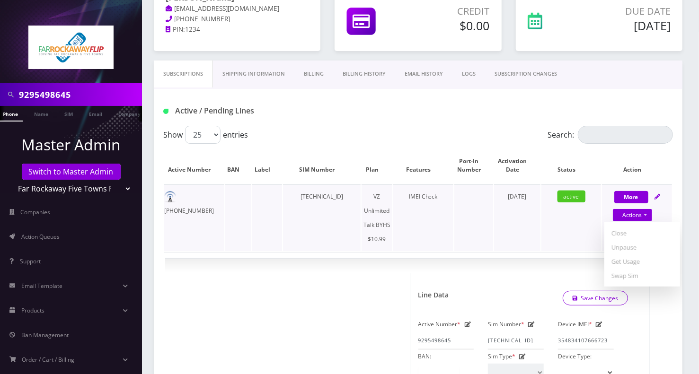
click at [533, 243] on td "September 17, 2025" at bounding box center [517, 218] width 46 height 67
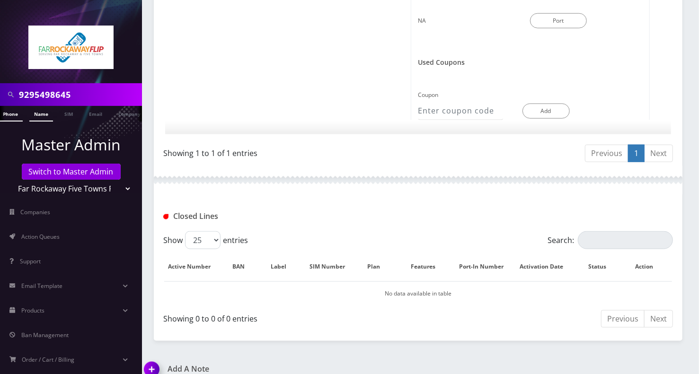
scroll to position [0, 0]
click at [54, 98] on input "9295498645" at bounding box center [79, 95] width 121 height 18
click at [92, 167] on link "Switch to Master Admin" at bounding box center [71, 172] width 99 height 16
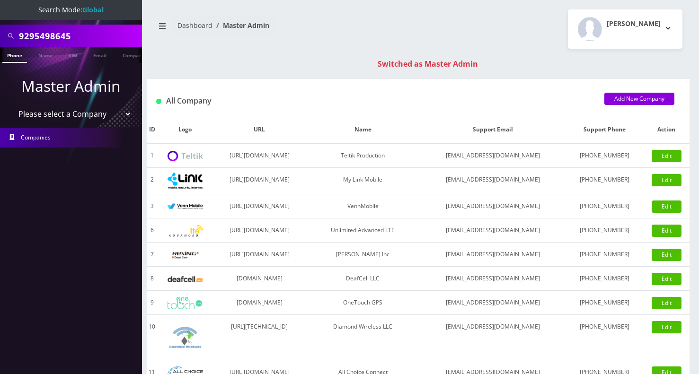
click at [41, 32] on input "9295498645" at bounding box center [79, 36] width 121 height 18
type input "6679102686"
click at [18, 55] on link "Phone" at bounding box center [14, 55] width 25 height 16
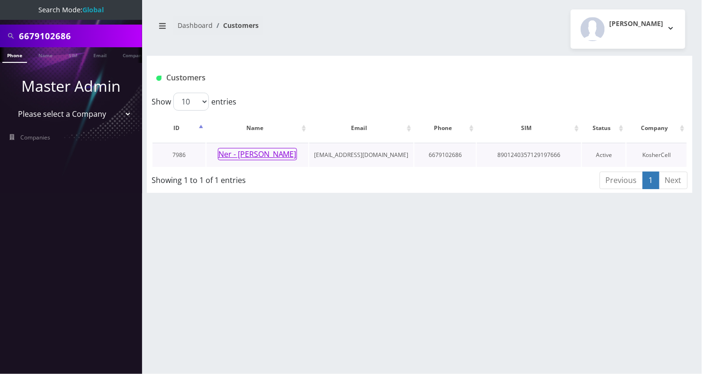
click at [263, 151] on button "Ner - [PERSON_NAME]" at bounding box center [257, 154] width 79 height 12
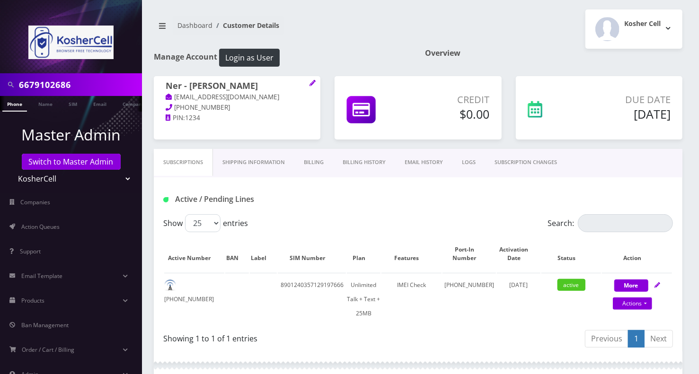
scroll to position [264, 0]
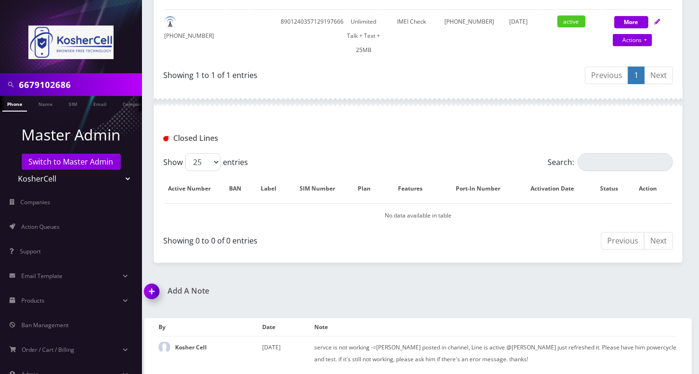
click at [158, 287] on img at bounding box center [154, 295] width 28 height 28
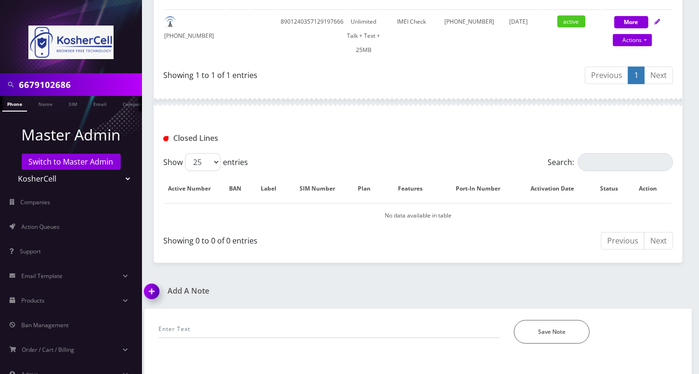
scroll to position [318, 0]
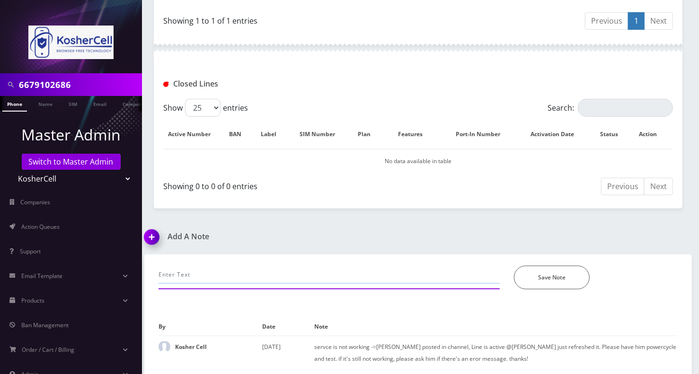
click at [209, 280] on input "text" at bounding box center [329, 275] width 341 height 18
paste input "Alternate APN from Ultra"
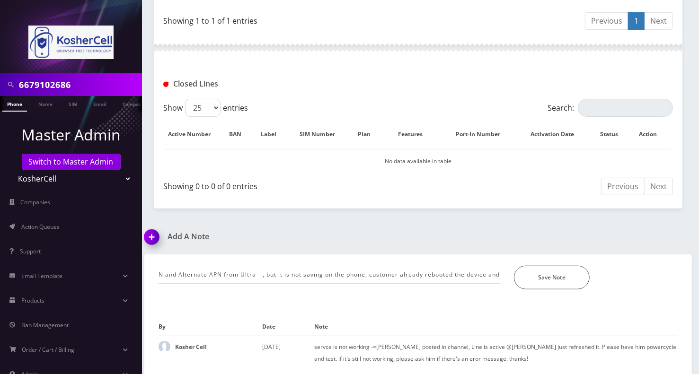
scroll to position [0, 0]
click at [609, 223] on div "6679102686 Phone Name SIM Email Company Customer Dashboard Customer Details Kos…" at bounding box center [418, 29] width 562 height 695
click at [376, 270] on input "unable to make calls, refreshed in ULtra, tried to add Ultra APN and Alternate …" at bounding box center [329, 275] width 341 height 18
type input "unable to make calls, refreshed in ULtra, tried to add Ultra APN and Alternate …"
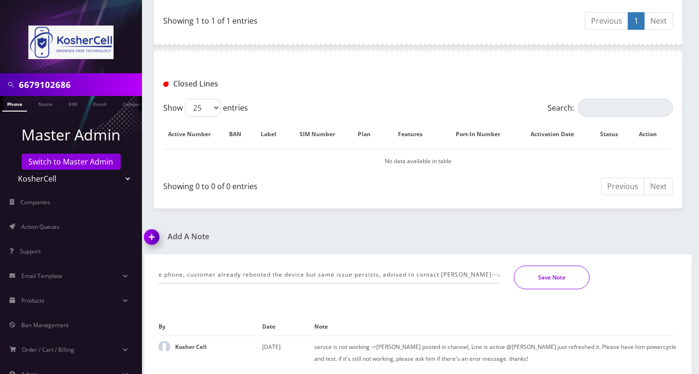
click at [541, 271] on button "Save Note" at bounding box center [552, 278] width 76 height 24
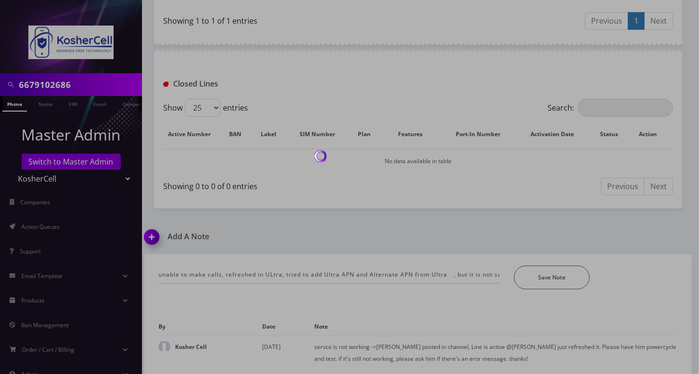
scroll to position [298, 0]
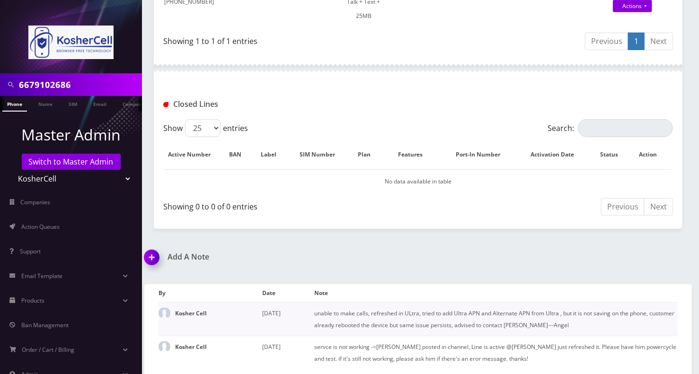
click at [373, 317] on td "unable to make calls, refreshed in ULtra, tried to add Ultra APN and Alternate …" at bounding box center [496, 320] width 364 height 34
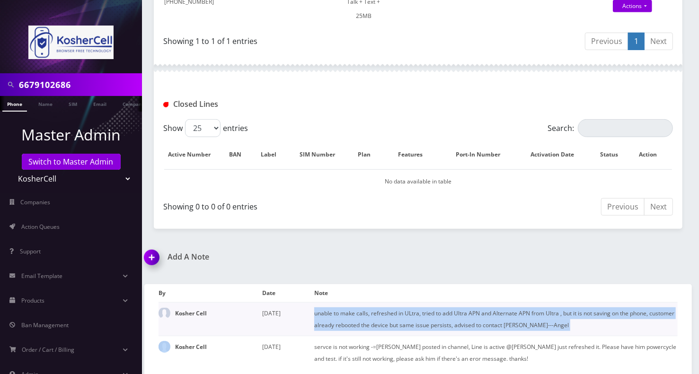
click at [373, 317] on td "unable to make calls, refreshed in ULtra, tried to add Ultra APN and Alternate …" at bounding box center [496, 320] width 364 height 34
copy tbody "unable to make calls, refreshed in ULtra, tried to add Ultra APN and Alternate …"
click at [79, 162] on link "Switch to Master Admin" at bounding box center [71, 162] width 99 height 16
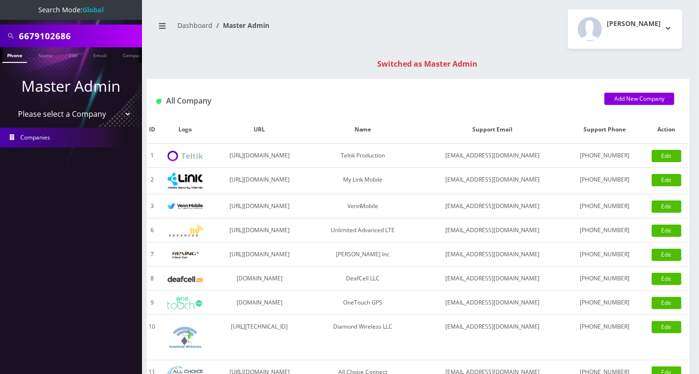
click at [54, 32] on input "6679102686" at bounding box center [79, 36] width 121 height 18
paste input "9295498645"
type input "9295498645"
click at [17, 56] on link "Phone" at bounding box center [14, 55] width 25 height 16
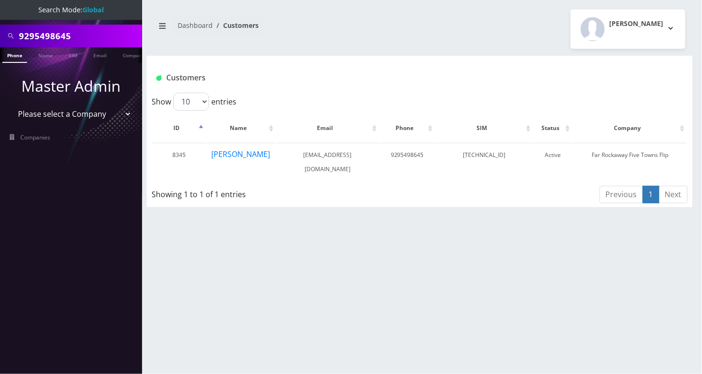
drag, startPoint x: 654, startPoint y: 281, endPoint x: 565, endPoint y: 268, distance: 90.4
click at [654, 281] on div "9295498645 Phone Name SIM Email Company Customer Dashboard Customers [PERSON_NA…" at bounding box center [419, 187] width 564 height 374
click at [253, 153] on button "[PERSON_NAME]" at bounding box center [241, 154] width 60 height 12
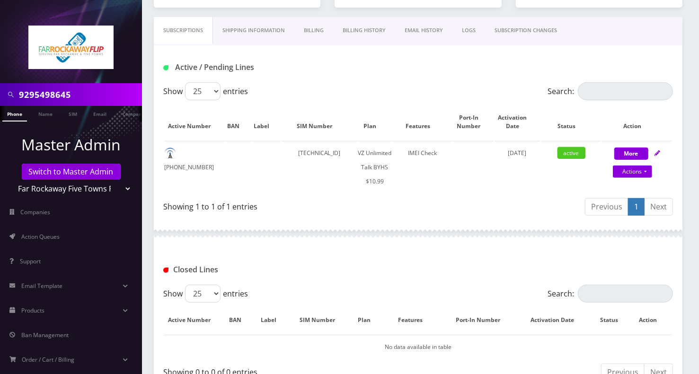
scroll to position [264, 0]
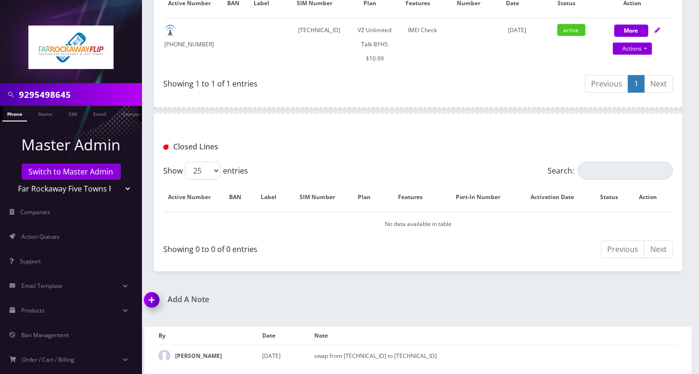
click at [157, 290] on img at bounding box center [154, 304] width 28 height 28
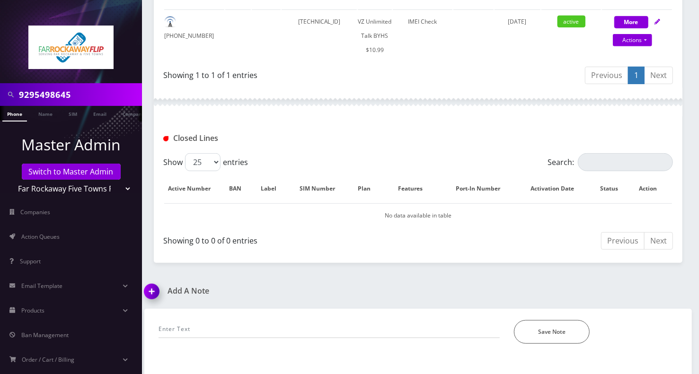
scroll to position [318, 0]
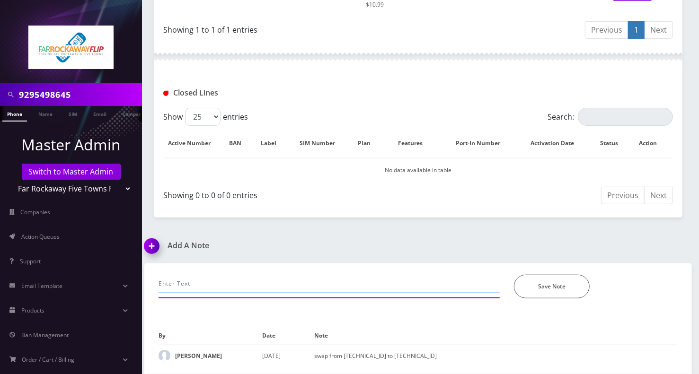
click at [209, 278] on input "text" at bounding box center [329, 284] width 341 height 18
type input "call- unable to make calls, chatted selectel to refresh, working now--Angel"
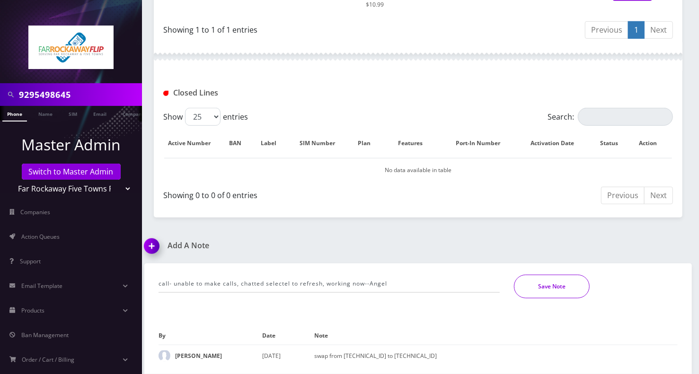
click at [567, 275] on button "Save Note" at bounding box center [552, 287] width 76 height 24
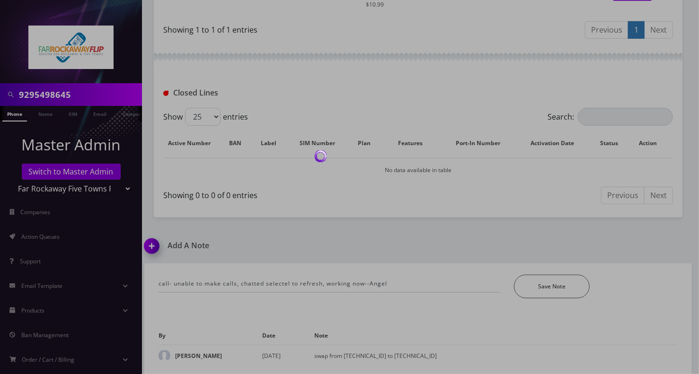
scroll to position [298, 0]
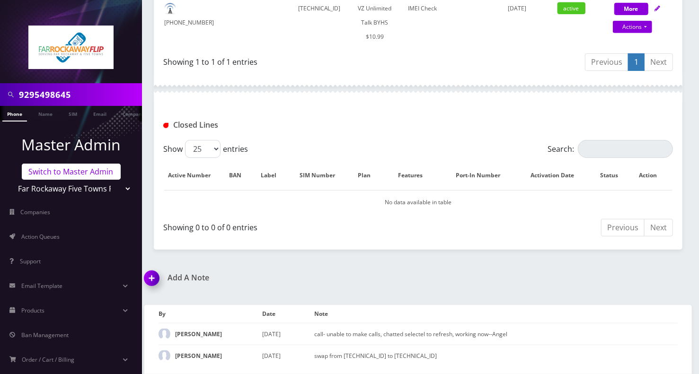
click at [80, 169] on link "Switch to Master Admin" at bounding box center [71, 172] width 99 height 16
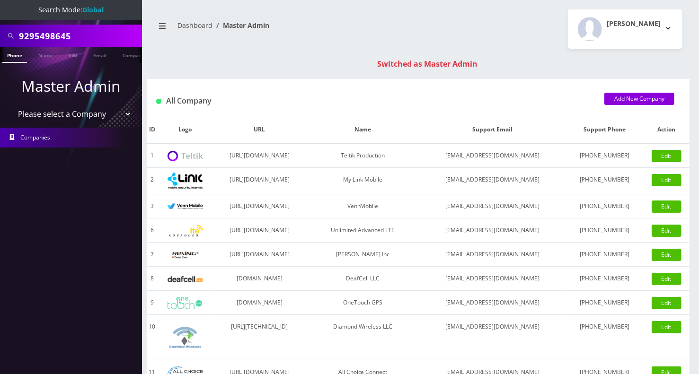
click at [47, 38] on input "9295498645" at bounding box center [79, 36] width 121 height 18
paste input "50736"
type input "9295450736"
click at [16, 55] on link "Phone" at bounding box center [14, 55] width 25 height 16
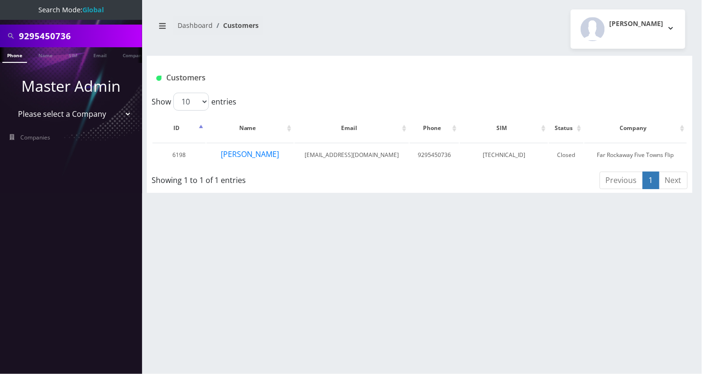
drag, startPoint x: 650, startPoint y: 231, endPoint x: 539, endPoint y: 219, distance: 111.4
click at [650, 231] on div "9295450736 Phone Name SIM Email Company Customer Dashboard Customers [PERSON_NA…" at bounding box center [419, 187] width 564 height 374
click at [270, 157] on button "Rachelli Holtzberg" at bounding box center [250, 154] width 60 height 12
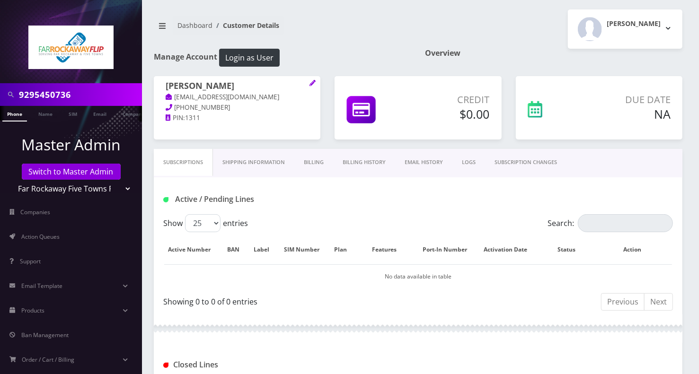
click at [317, 163] on link "Billing" at bounding box center [313, 162] width 39 height 27
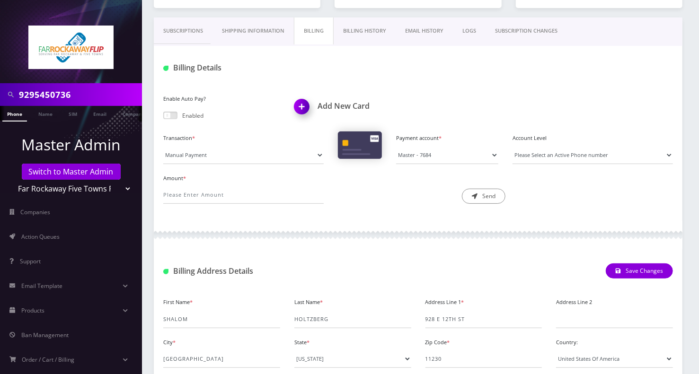
scroll to position [50, 0]
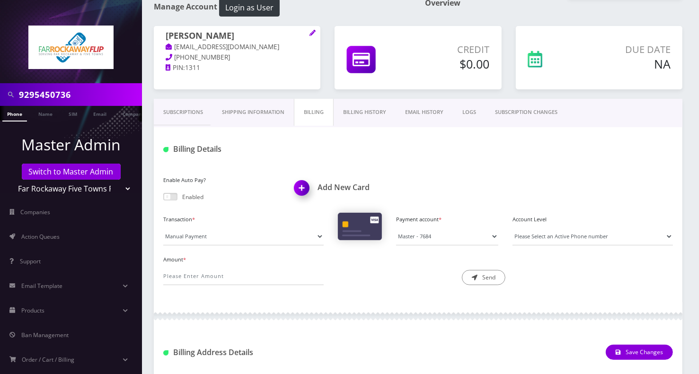
click at [353, 110] on link "Billing History" at bounding box center [365, 112] width 62 height 27
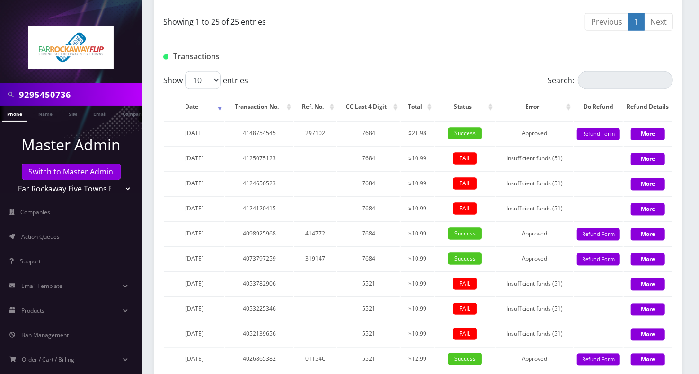
scroll to position [916, 0]
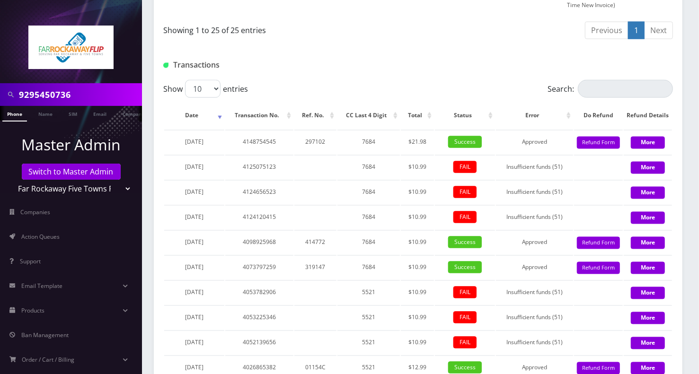
click at [15, 117] on link "Phone" at bounding box center [14, 114] width 25 height 16
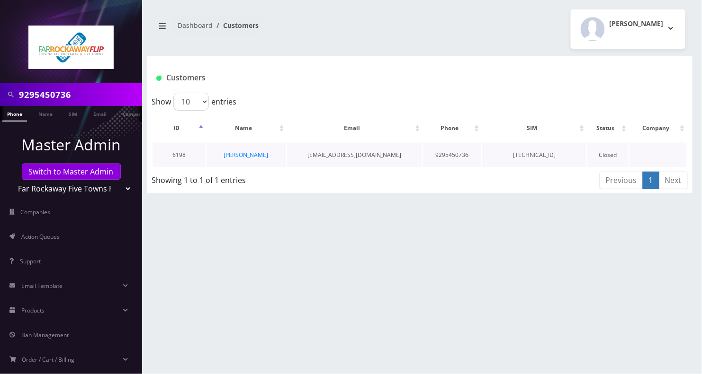
click at [274, 152] on td "[PERSON_NAME]" at bounding box center [246, 155] width 80 height 24
copy tr "[PERSON_NAME]"
drag, startPoint x: 610, startPoint y: 286, endPoint x: 580, endPoint y: 272, distance: 33.0
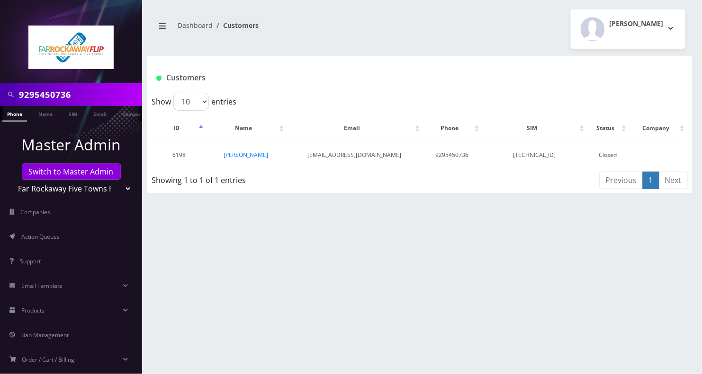
click at [610, 285] on div "9295450736 Phone Name SIM Email Company Customer Dashboard Customers Tzvi Liebe…" at bounding box center [419, 187] width 564 height 374
click at [262, 153] on link "[PERSON_NAME]" at bounding box center [246, 155] width 44 height 8
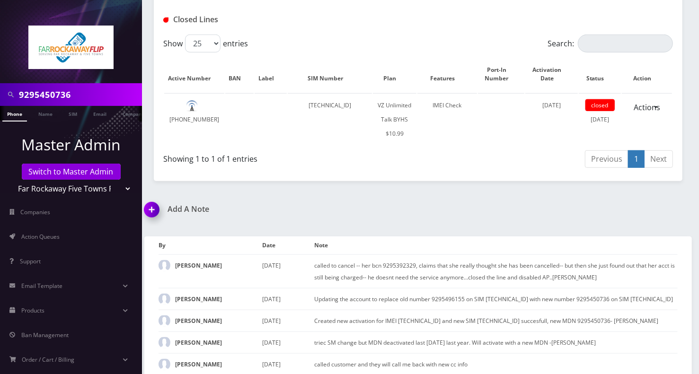
scroll to position [363, 0]
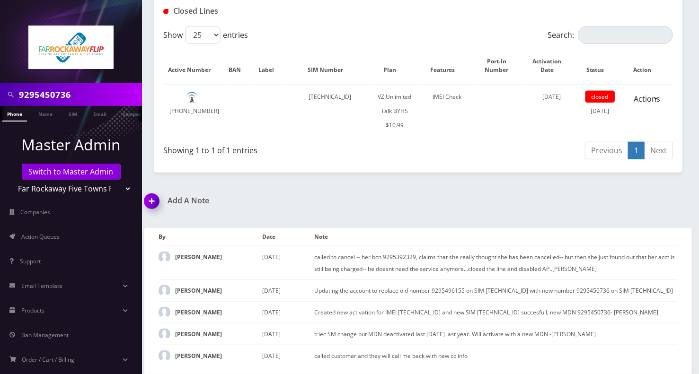
click at [150, 191] on img at bounding box center [154, 205] width 28 height 28
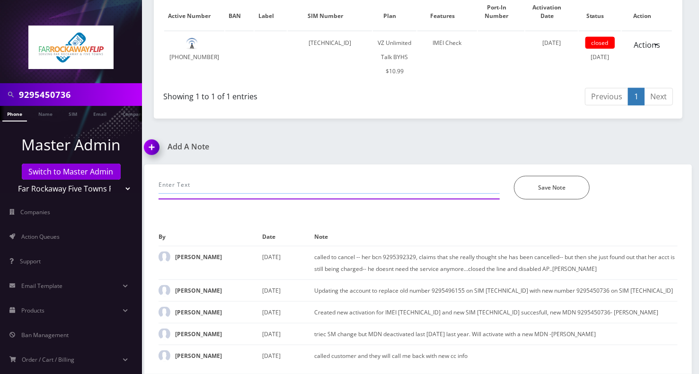
click at [215, 176] on input "text" at bounding box center [329, 185] width 341 height 18
paste input "@channel @[PERSON_NAME] @[PERSON_NAME]/FTF/ 9295450736- the customer said she r…"
type input "@channel @Loren D'Errico @shlomo Rachelli Holtzberg/FTF/ 9295450736- the custom…"
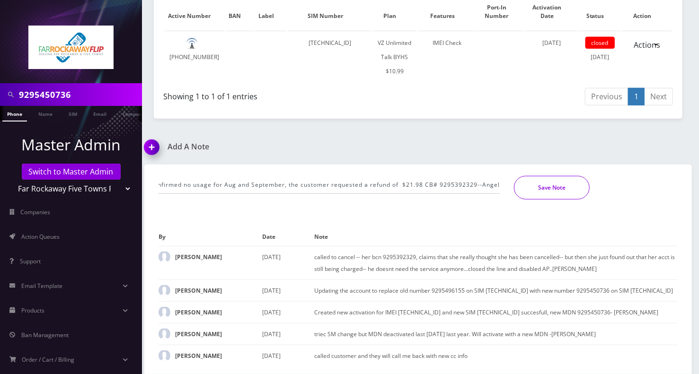
scroll to position [0, 0]
click at [541, 177] on button "Save Note" at bounding box center [552, 188] width 76 height 24
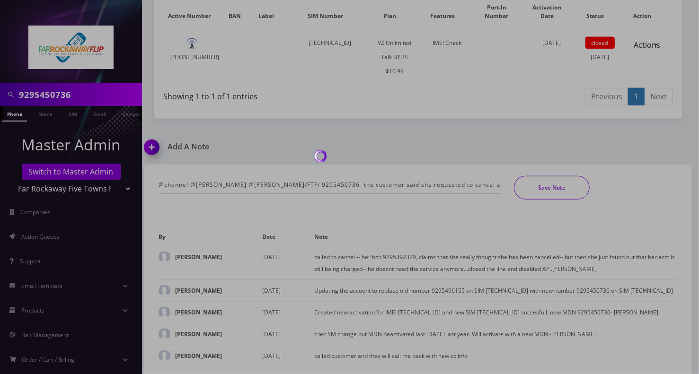
scroll to position [408, 0]
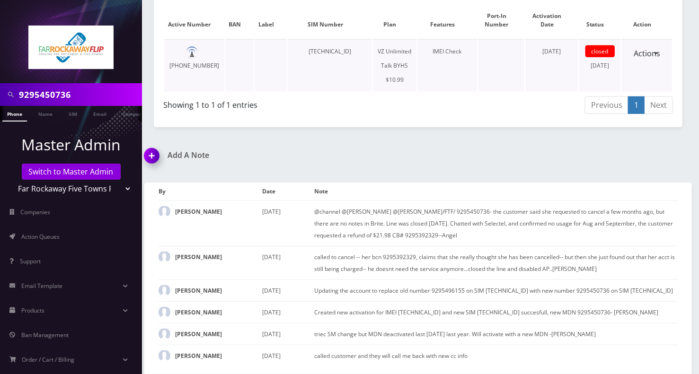
drag, startPoint x: 628, startPoint y: 154, endPoint x: 450, endPoint y: 71, distance: 195.7
click at [628, 153] on div "Add A Note @channel @Loren D'Errico @shlomo Rachelli Holtzberg/FTF/ 9295450736-…" at bounding box center [418, 262] width 562 height 223
click at [76, 170] on link "Switch to Master Admin" at bounding box center [71, 172] width 99 height 16
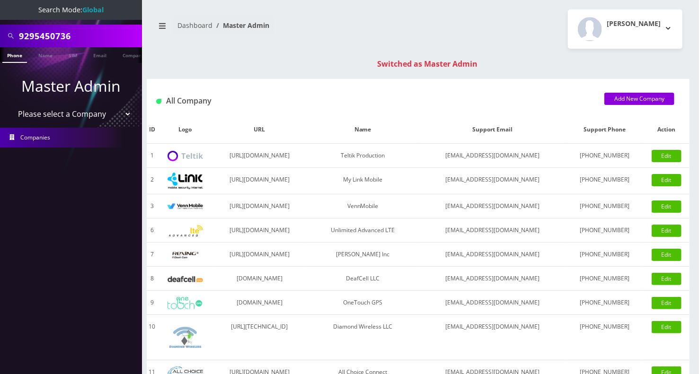
click at [47, 40] on input "9295450736" at bounding box center [79, 36] width 121 height 18
paste input "667910268"
type input "6679102686"
click at [15, 53] on link "Phone" at bounding box center [14, 55] width 25 height 16
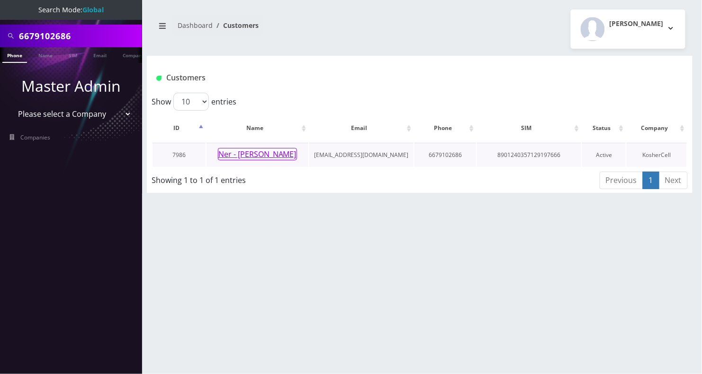
click at [254, 151] on button "Ner - Akiva Barry" at bounding box center [257, 154] width 79 height 12
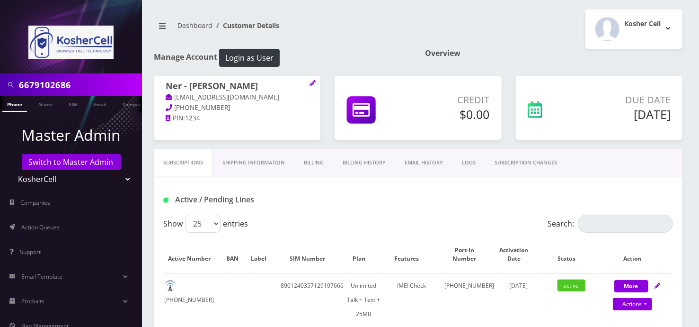
click at [631, 182] on div "Active / Pending Lines" at bounding box center [418, 196] width 529 height 37
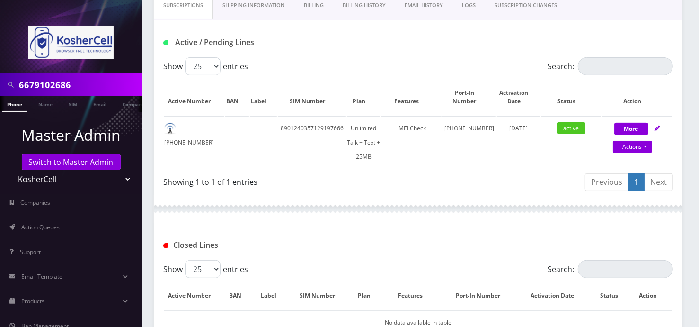
scroll to position [189, 0]
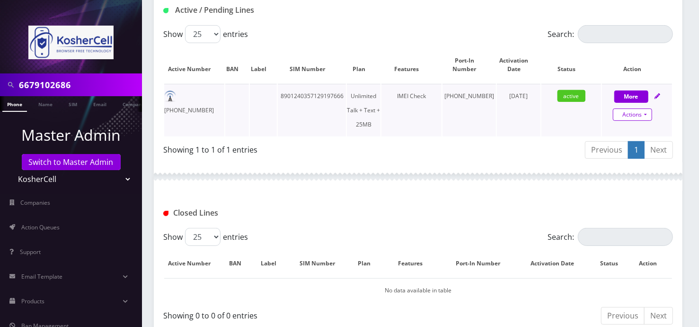
click at [649, 118] on link "Actions" at bounding box center [632, 114] width 39 height 12
select select "364"
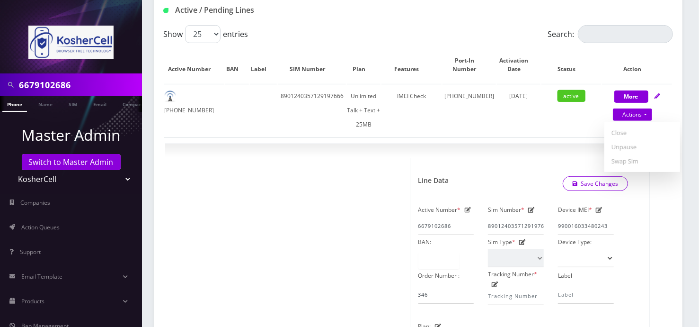
click at [687, 232] on div "Subscriptions Shipping Information Billing Billing History EMAIL HISTORY LOGS S…" at bounding box center [418, 333] width 543 height 746
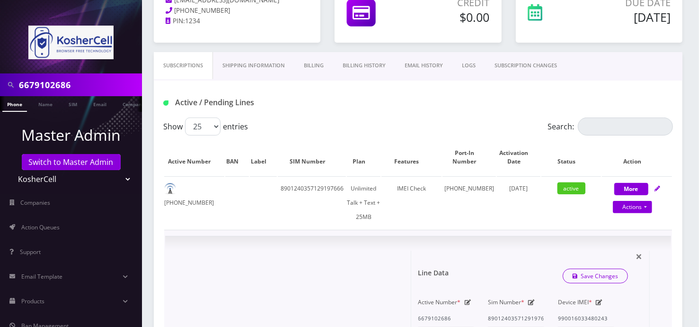
scroll to position [126, 0]
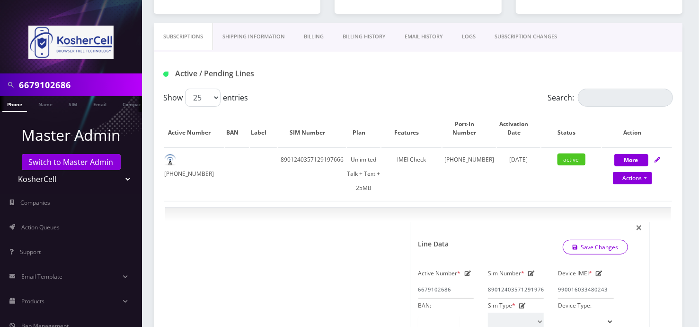
click at [543, 63] on div "Active / Pending Lines" at bounding box center [418, 70] width 529 height 37
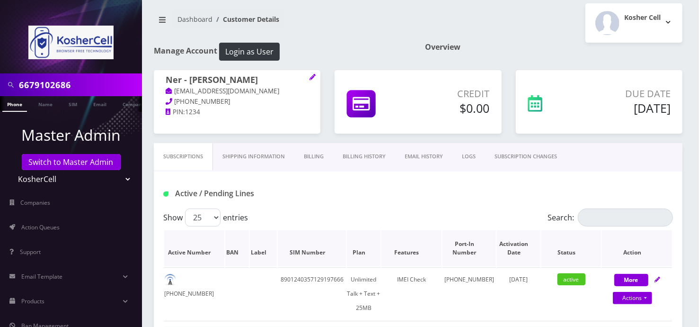
scroll to position [0, 0]
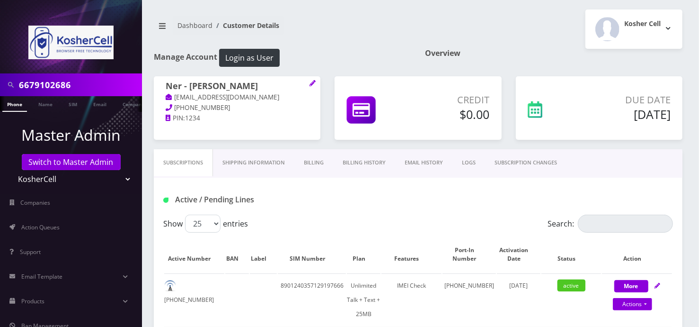
click at [266, 163] on link "Shipping Information" at bounding box center [253, 162] width 81 height 27
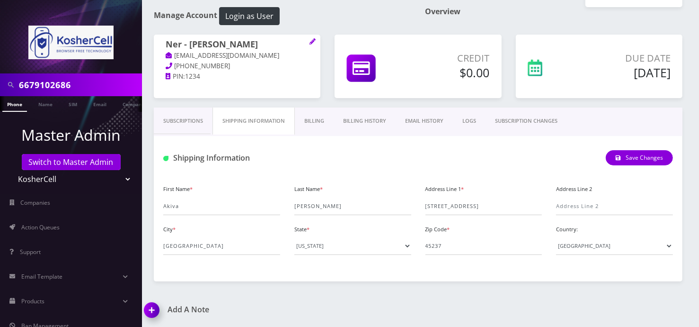
scroll to position [63, 0]
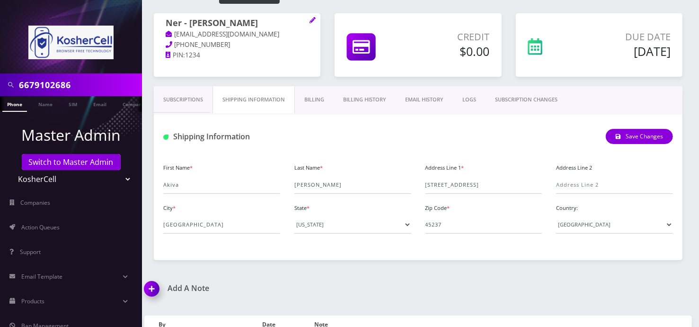
click at [285, 277] on div "6679102686 Phone Name SIM Email Company Customer Dashboard Customer Details Kos…" at bounding box center [418, 172] width 562 height 471
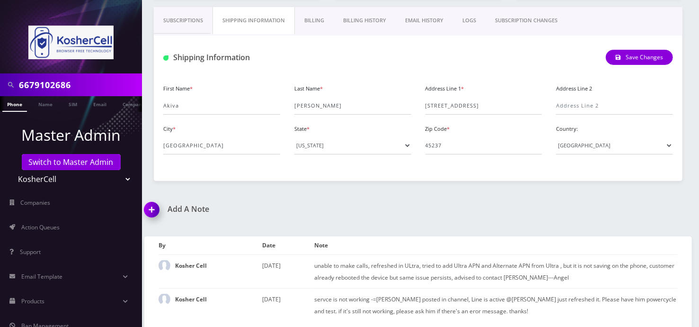
scroll to position [145, 0]
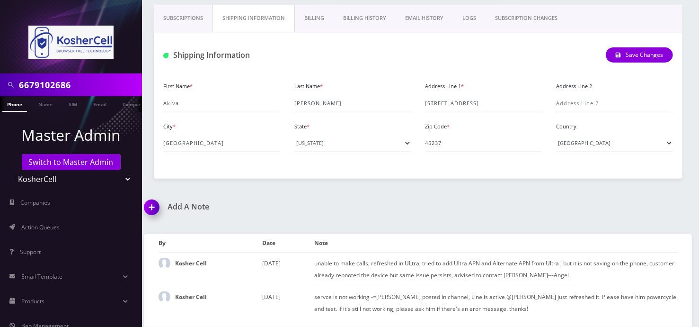
click at [600, 199] on div "6679102686 Phone Name SIM Email Company Customer Dashboard Customer Details Kos…" at bounding box center [418, 91] width 562 height 471
click at [152, 200] on img at bounding box center [154, 210] width 28 height 28
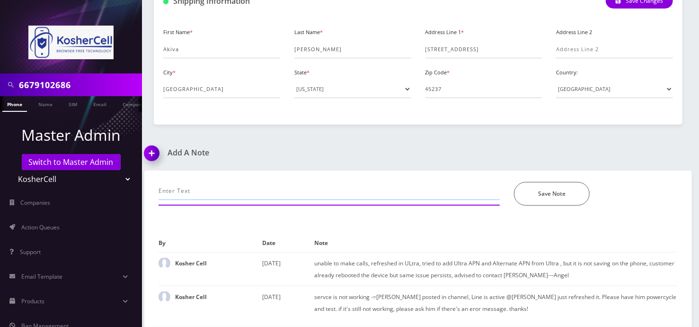
click at [230, 189] on input "text" at bounding box center [329, 191] width 341 height 18
paste input "@Henry the phone is not saving the Ultra and alternate APN .. we already did al…"
type input "@Henry the phone is not saving the Ultra and alternate APN .. we already did al…"
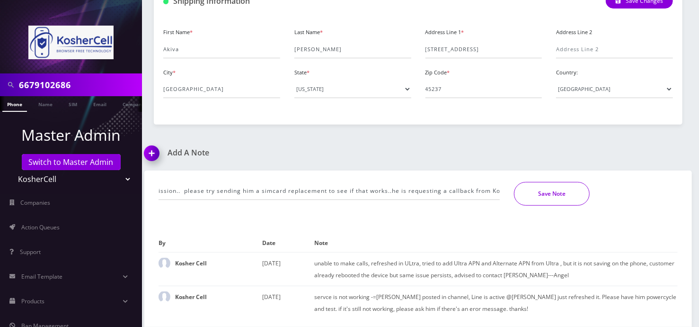
scroll to position [0, 0]
click at [557, 195] on button "Save Note" at bounding box center [552, 194] width 76 height 24
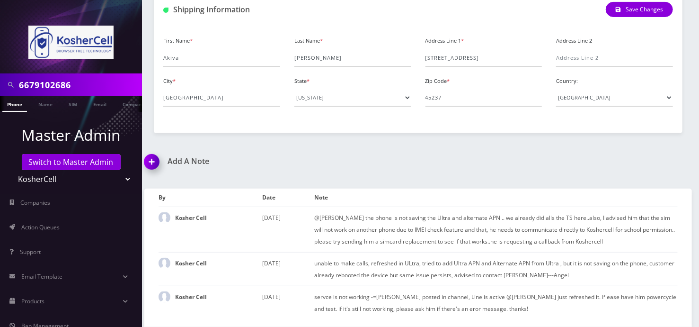
scroll to position [190, 0]
click at [629, 181] on div "@Henry the phone is not saving the Ultra and alternate APN .. we already did al…" at bounding box center [418, 253] width 562 height 148
click at [640, 144] on div "6679102686 Phone Name SIM Email Company Customer Dashboard Customer Details Kos…" at bounding box center [418, 68] width 562 height 516
click at [44, 83] on input "6679102686" at bounding box center [79, 85] width 121 height 18
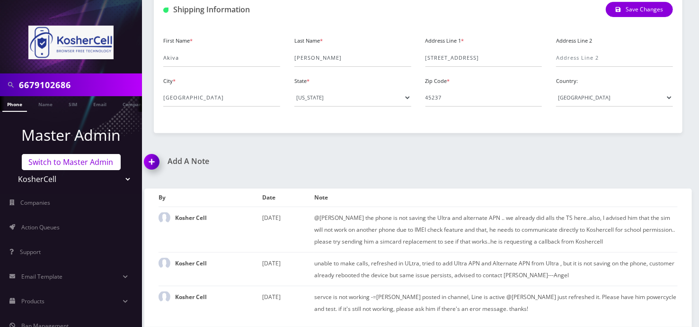
click at [90, 159] on link "Switch to Master Admin" at bounding box center [71, 162] width 99 height 16
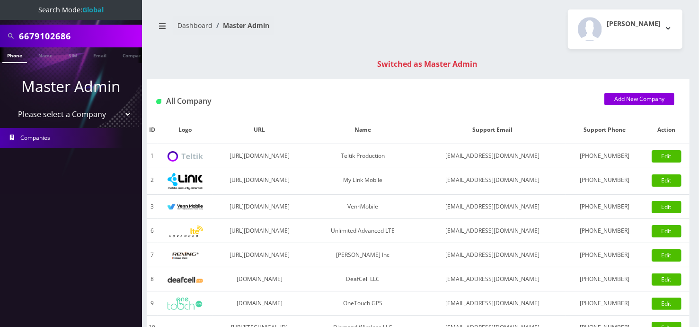
click at [43, 34] on input "6679102686" at bounding box center [79, 36] width 121 height 18
click at [24, 38] on input "19296270579" at bounding box center [79, 36] width 121 height 18
type input "9296270579"
click at [17, 54] on link "Phone" at bounding box center [14, 55] width 25 height 16
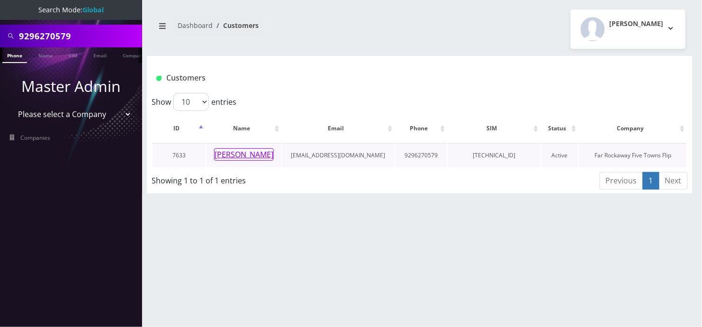
click at [254, 155] on button "[PERSON_NAME]" at bounding box center [244, 154] width 60 height 12
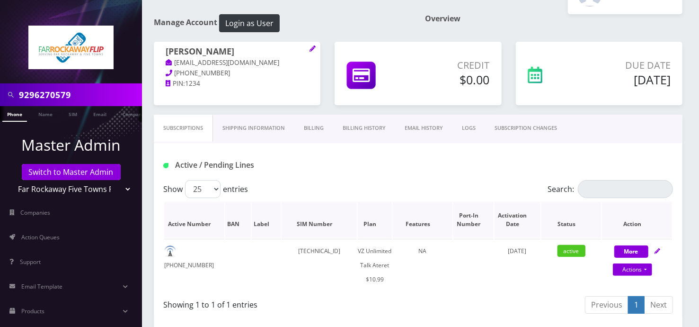
scroll to position [63, 0]
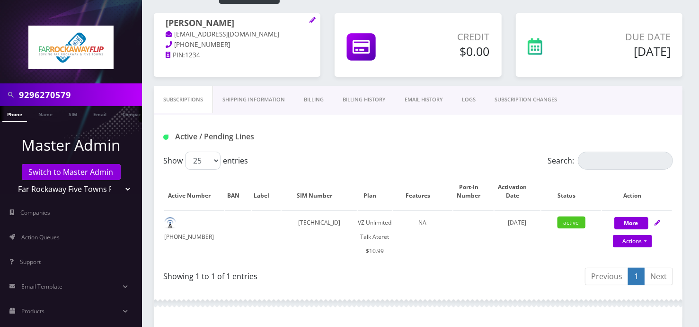
click at [518, 106] on link "SUBSCRIPTION CHANGES" at bounding box center [525, 99] width 81 height 27
